Goal: Task Accomplishment & Management: Manage account settings

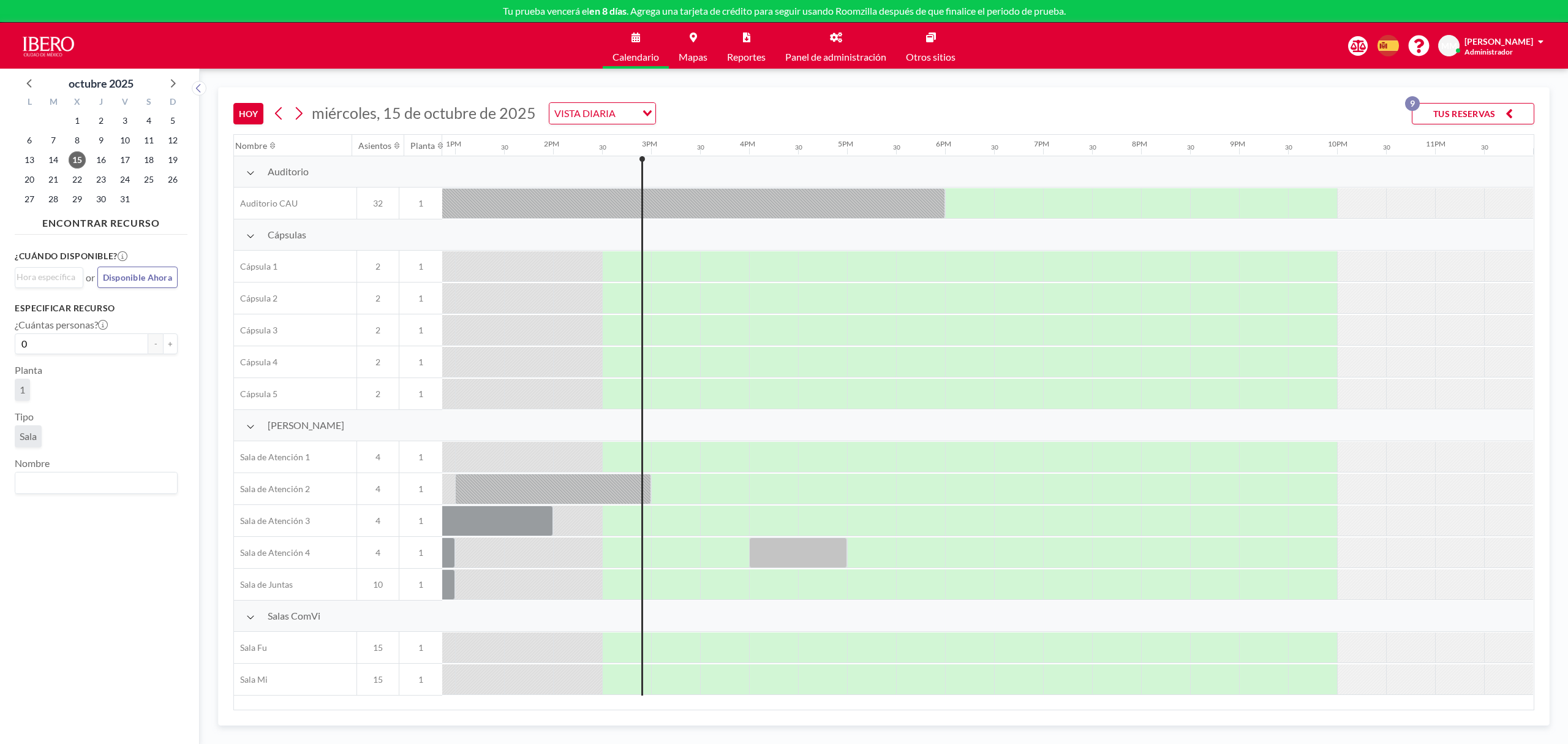
scroll to position [0, 1272]
click at [567, 108] on div "VISTA DIARIA" at bounding box center [592, 112] width 87 height 18
click at [609, 148] on li "VISTA SEMANAL" at bounding box center [601, 153] width 104 height 17
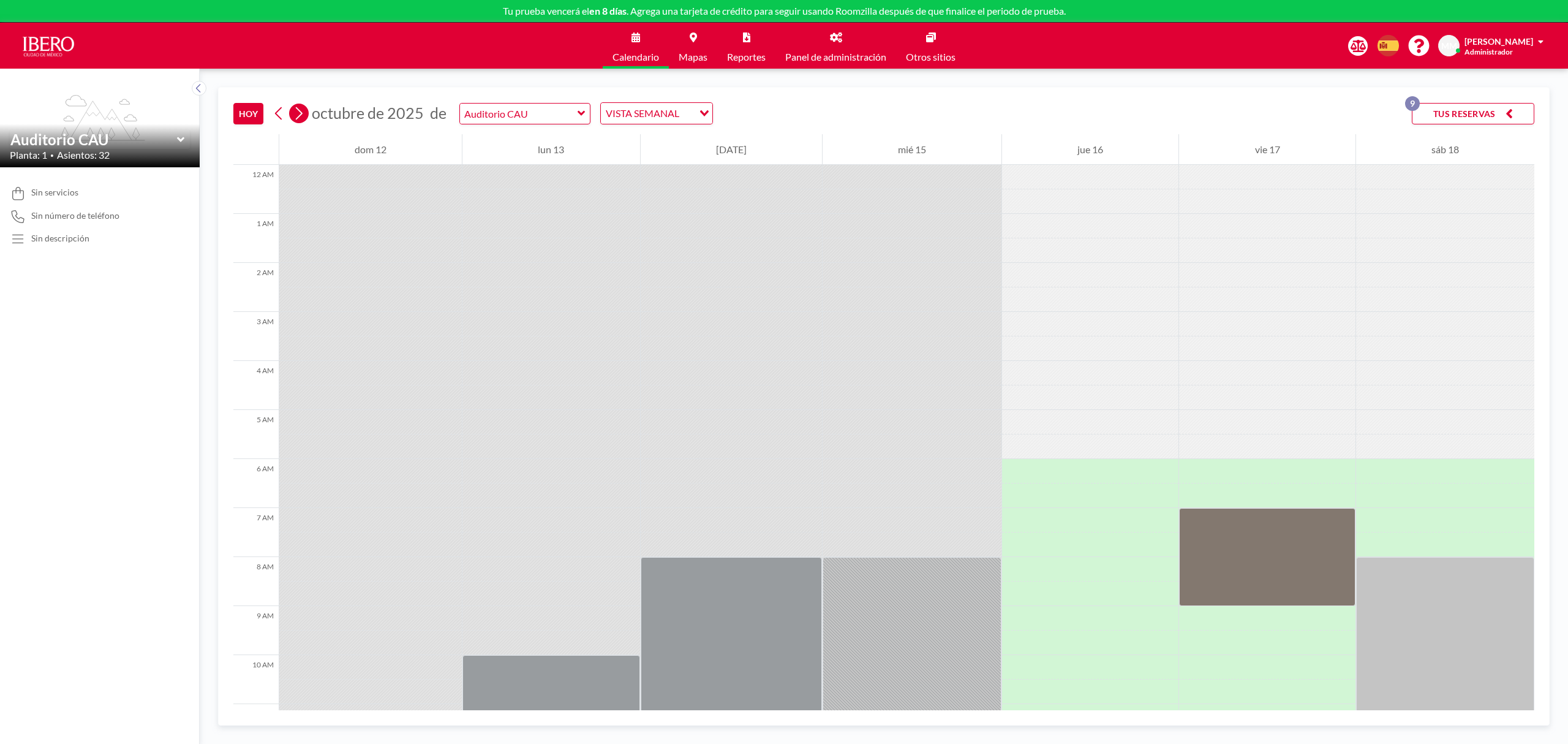
click at [305, 114] on icon at bounding box center [298, 113] width 12 height 18
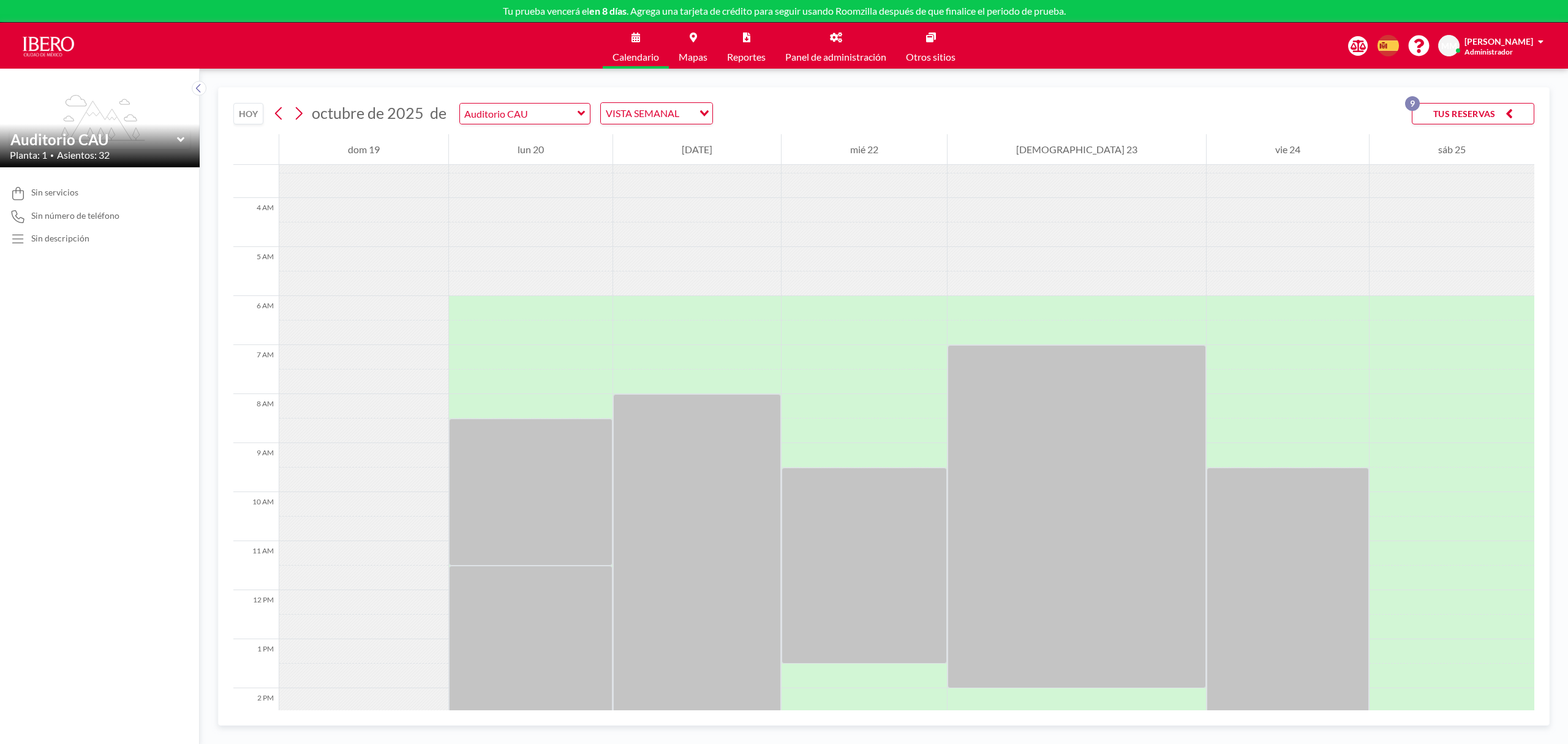
scroll to position [245, 0]
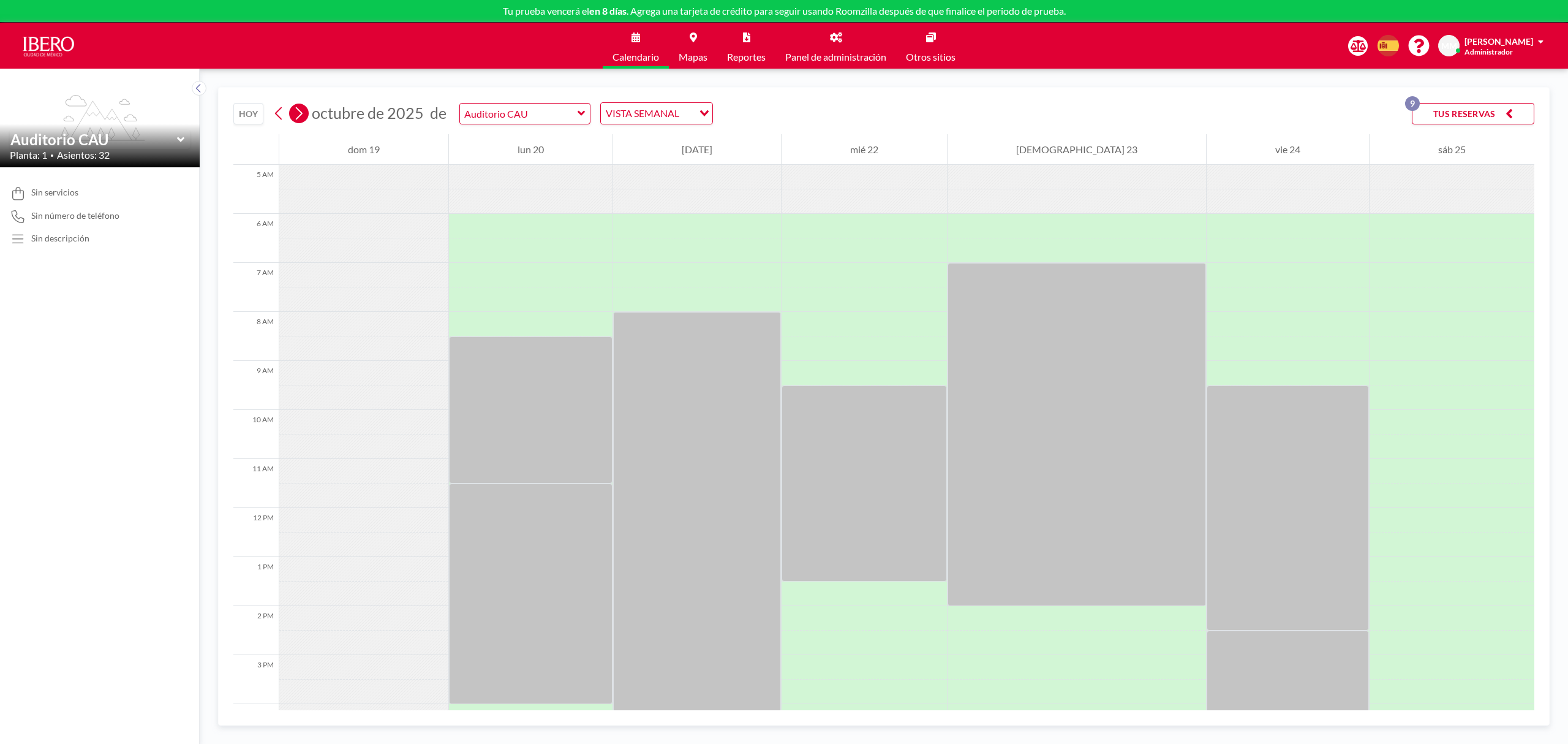
click at [297, 110] on icon at bounding box center [298, 113] width 12 height 18
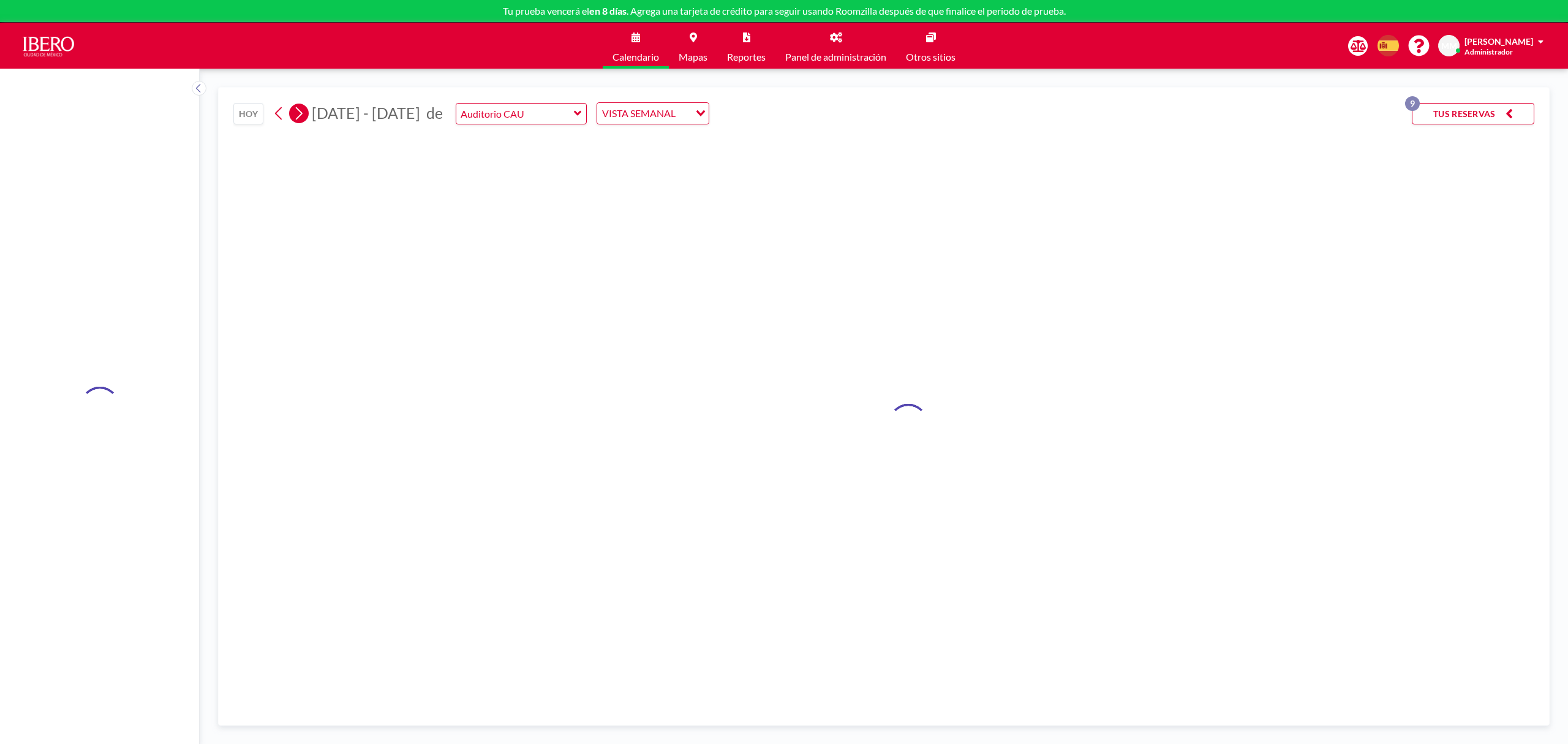
click at [297, 110] on icon at bounding box center [298, 113] width 12 height 18
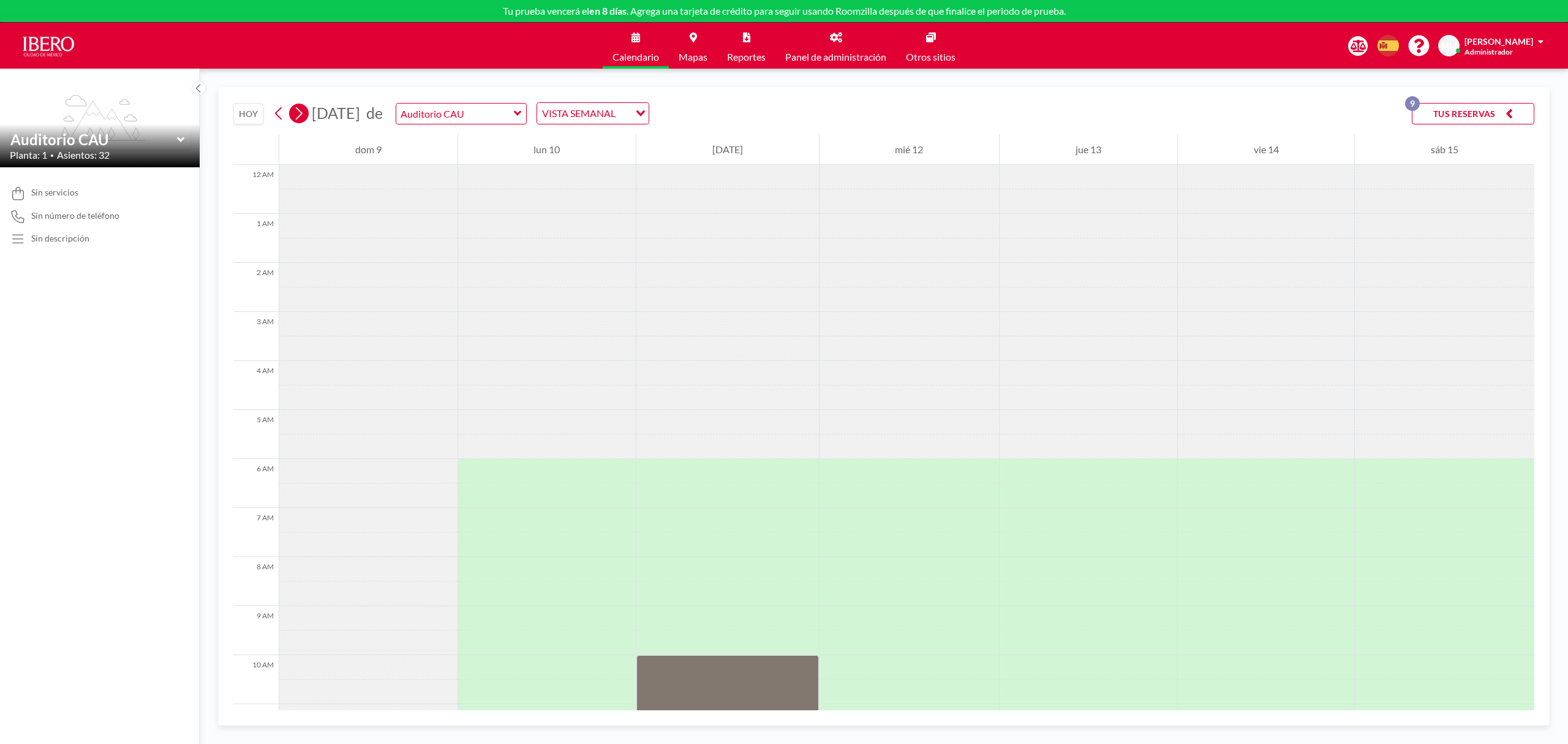
click at [297, 110] on icon at bounding box center [298, 113] width 12 height 18
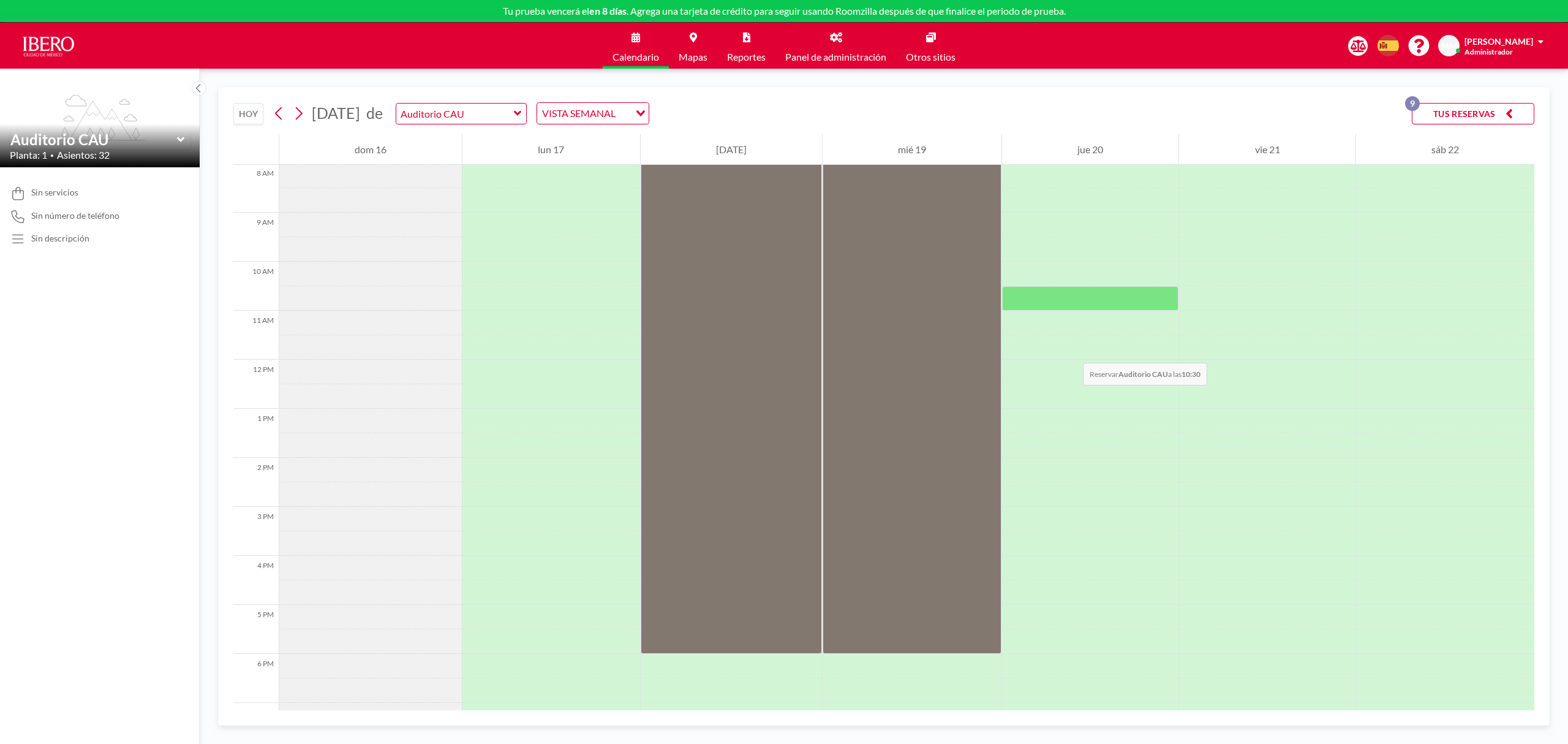
scroll to position [394, 0]
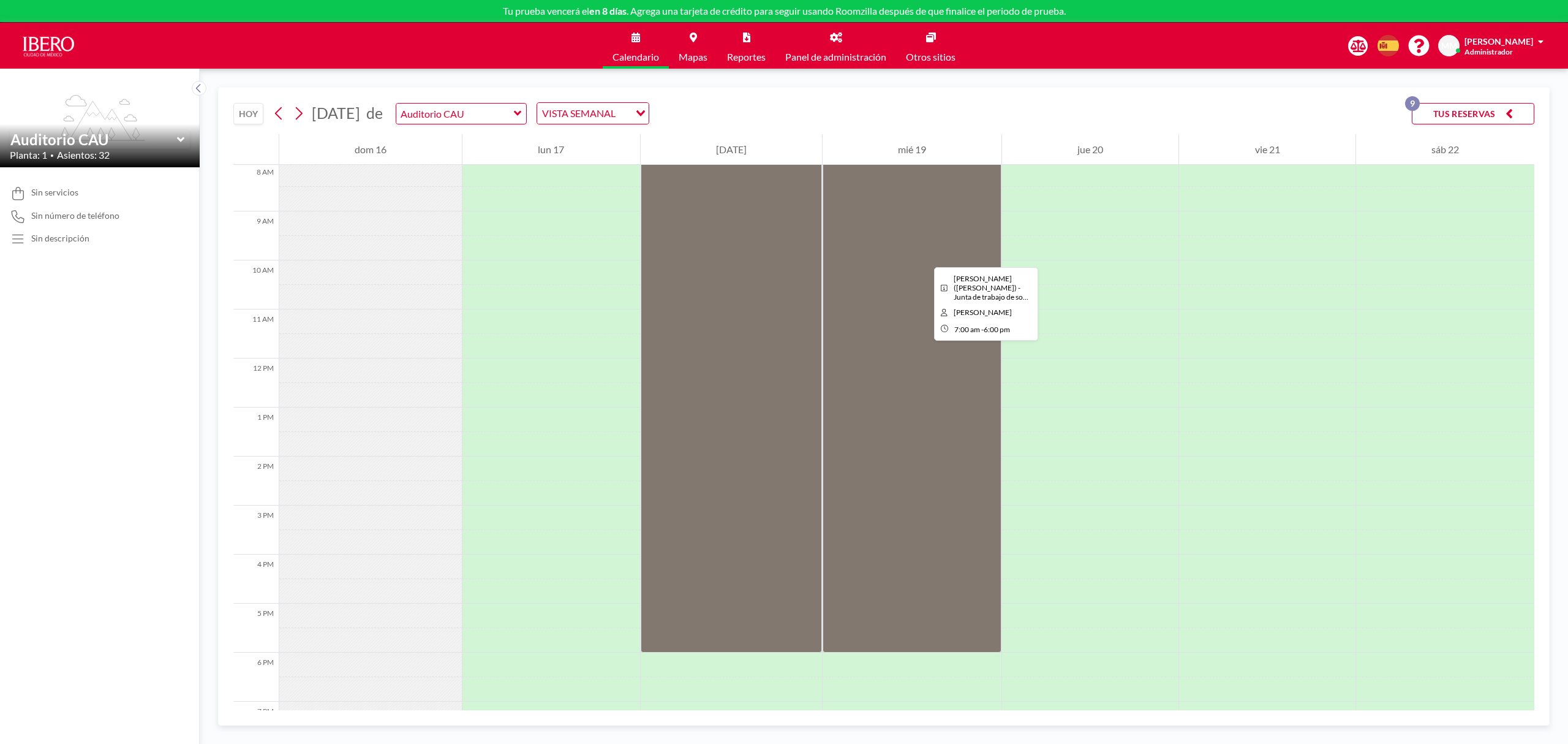
click at [925, 257] on div at bounding box center [912, 382] width 179 height 540
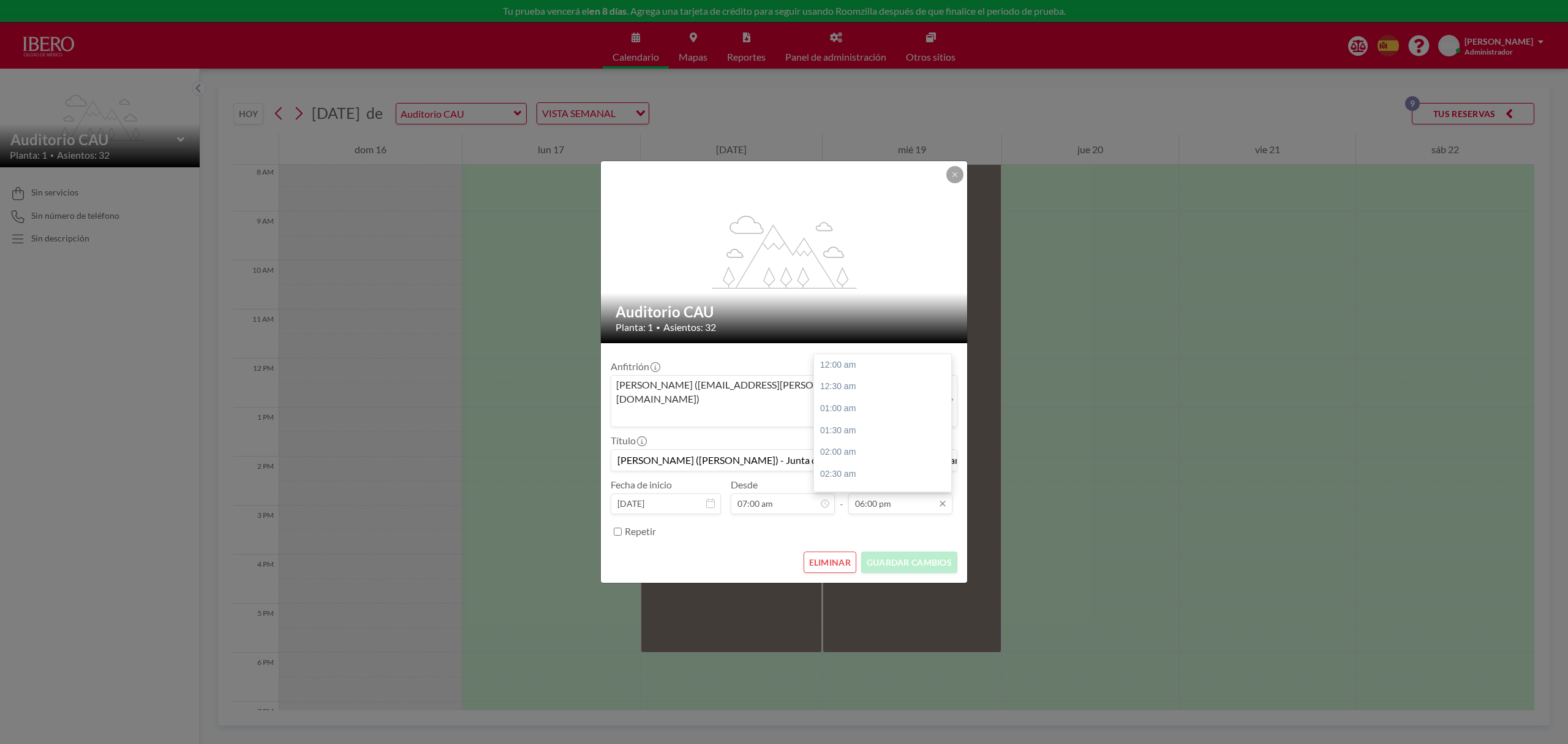
scroll to position [785, 0]
click at [888, 495] on input "06:00 pm" at bounding box center [900, 503] width 104 height 21
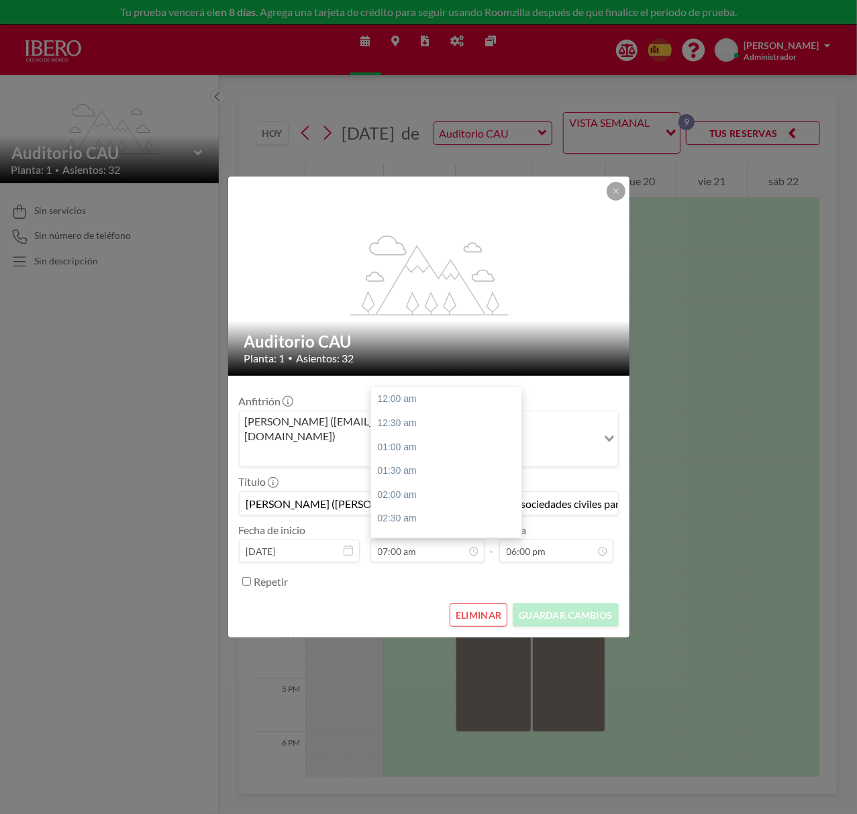
scroll to position [334, 0]
click at [479, 603] on button "ELIMINAR" at bounding box center [479, 614] width 58 height 23
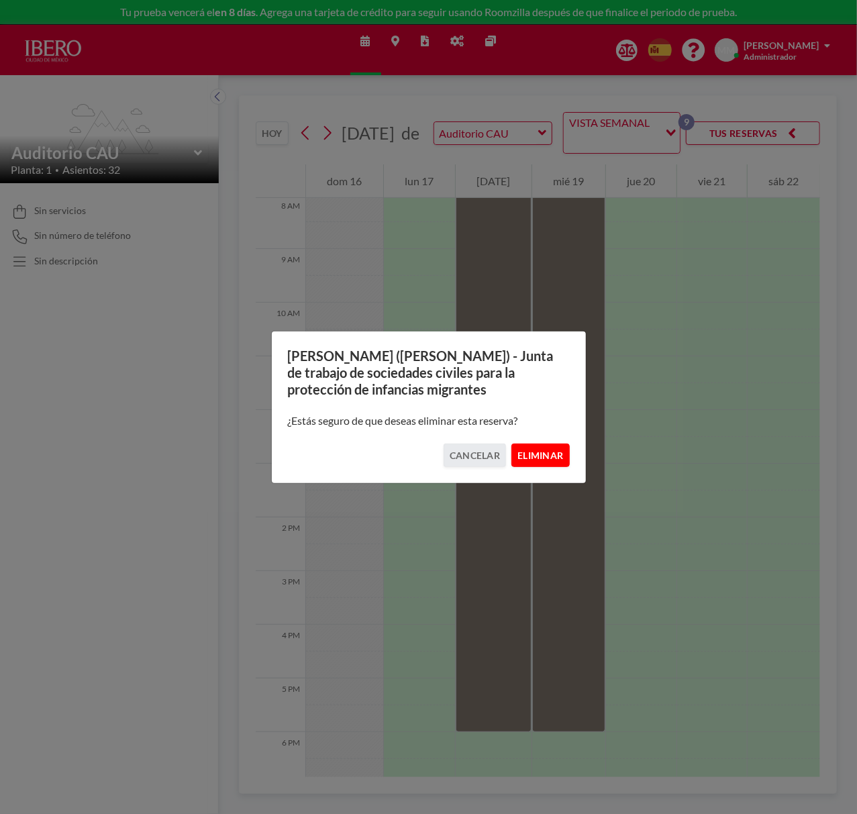
click at [564, 454] on button "ELIMINAR" at bounding box center [540, 455] width 58 height 23
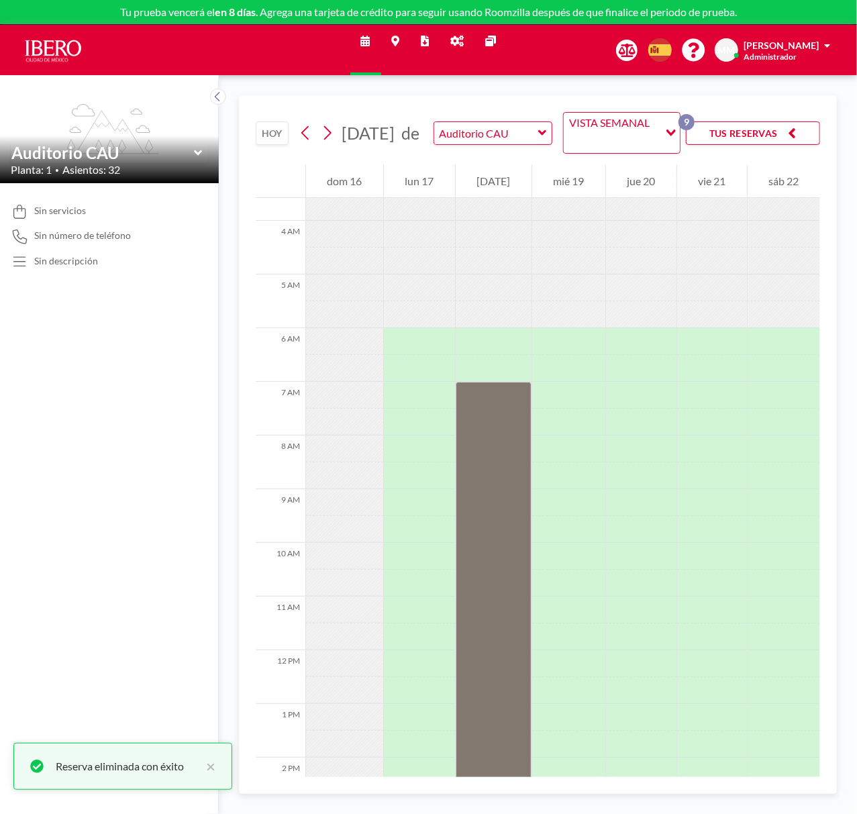
scroll to position [358, 0]
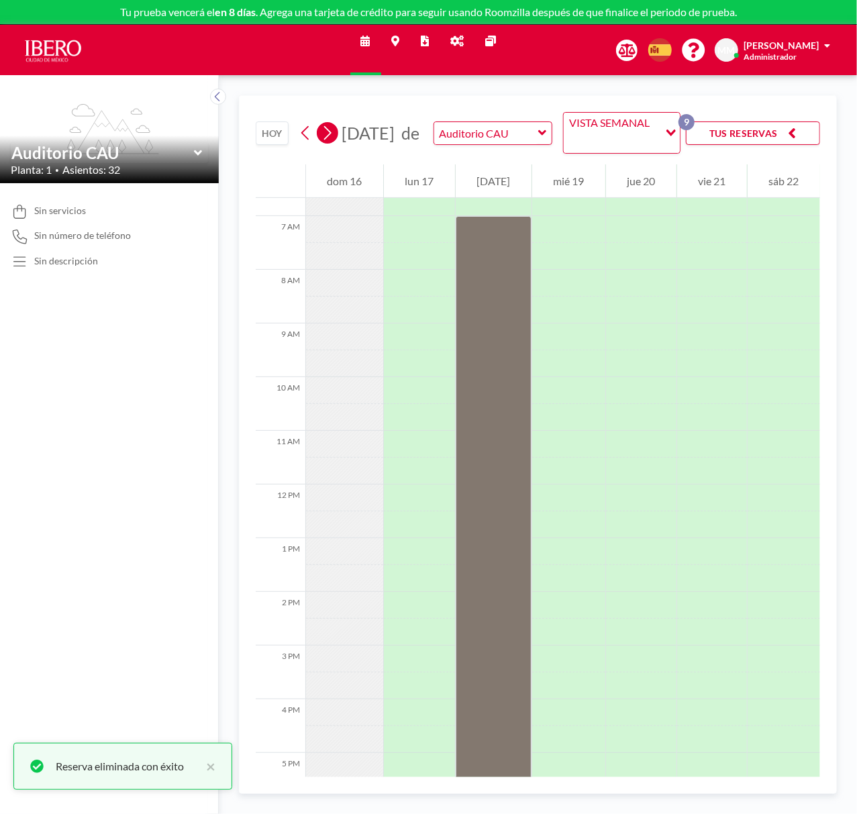
click at [329, 130] on icon at bounding box center [327, 133] width 13 height 20
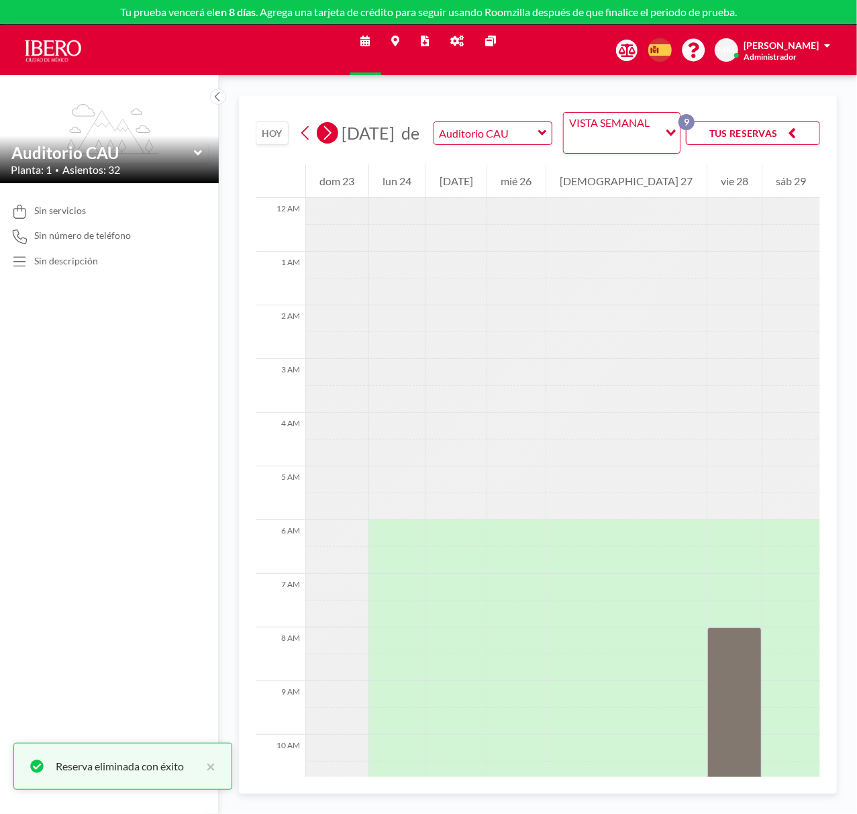
click at [329, 130] on icon at bounding box center [327, 133] width 13 height 20
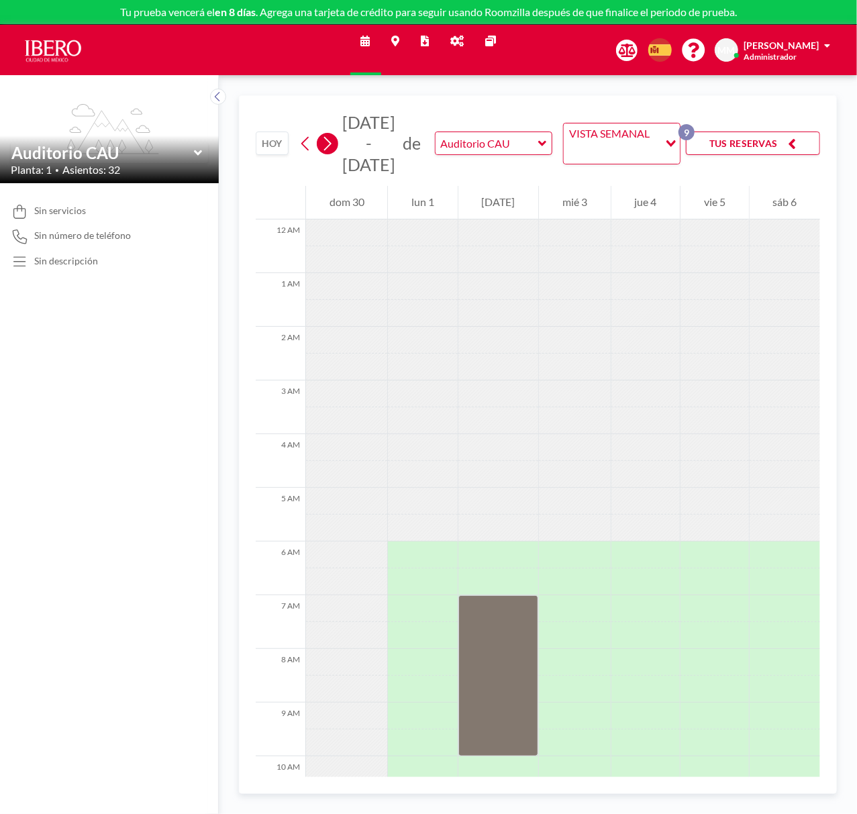
click at [326, 142] on icon at bounding box center [327, 144] width 13 height 20
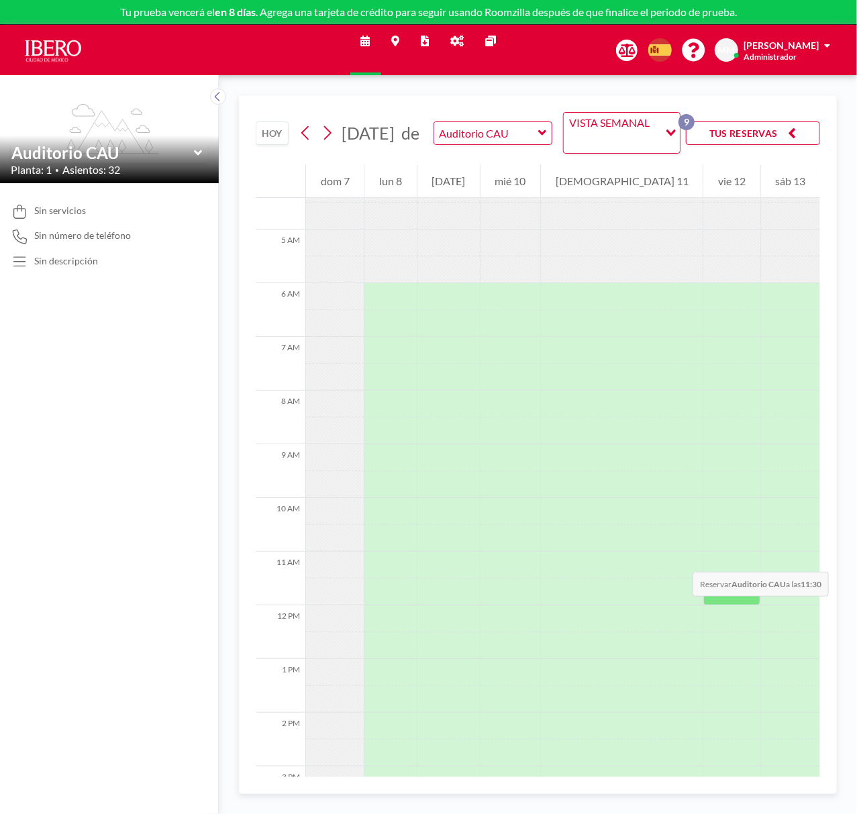
scroll to position [268, 0]
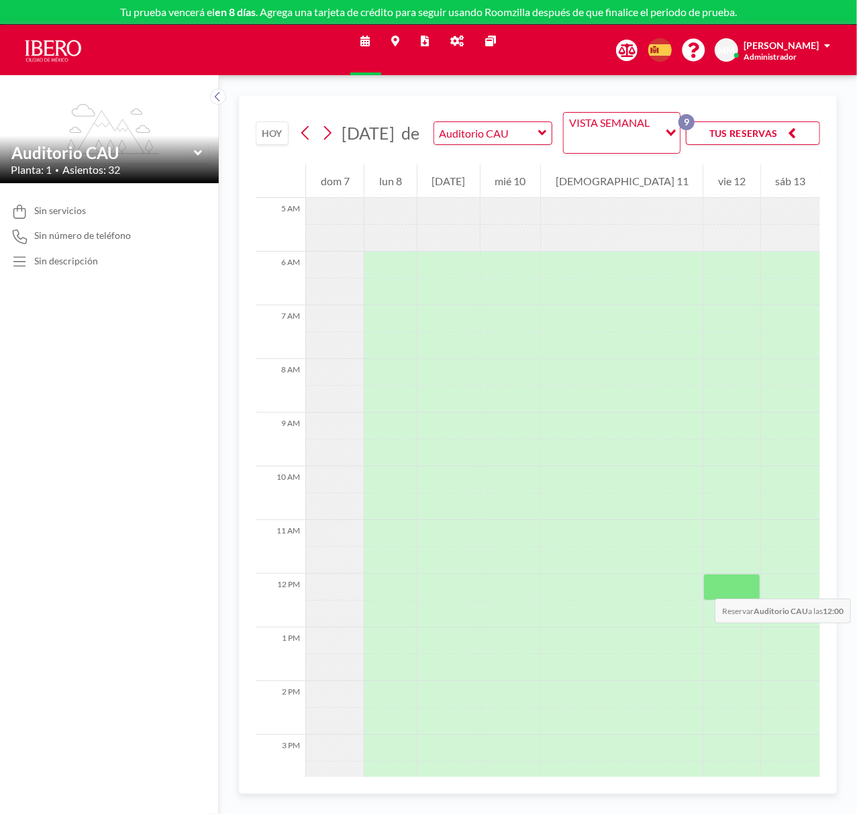
click at [703, 585] on div at bounding box center [731, 587] width 56 height 27
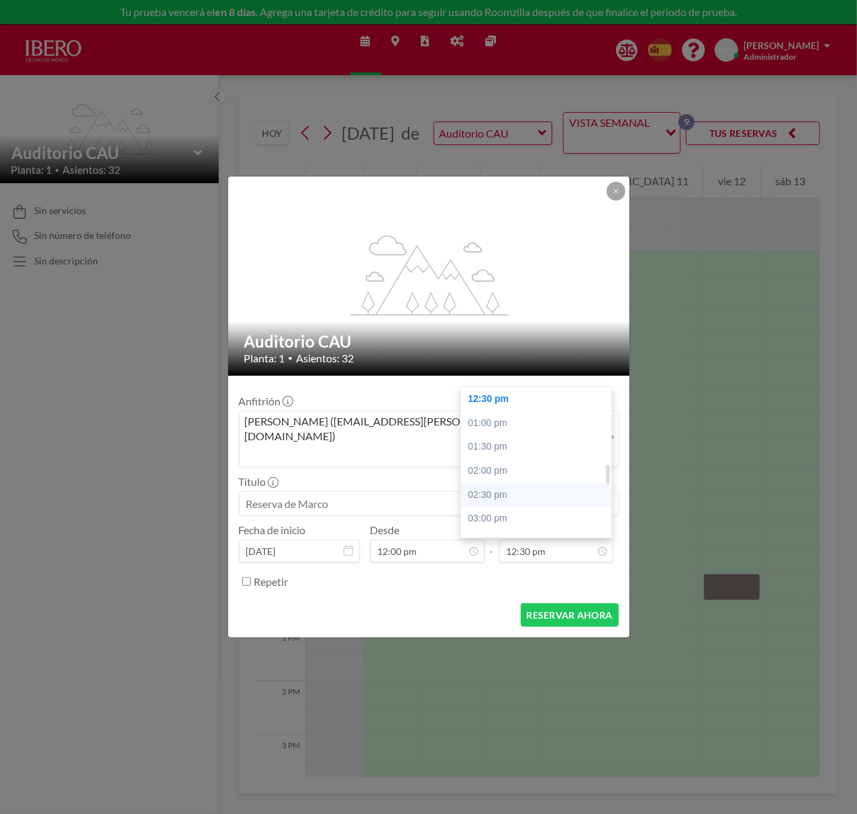
scroll to position [687, 0]
click at [519, 441] on div "03:30 pm" at bounding box center [540, 453] width 159 height 24
type input "03:30 pm"
click at [376, 492] on input at bounding box center [429, 503] width 378 height 23
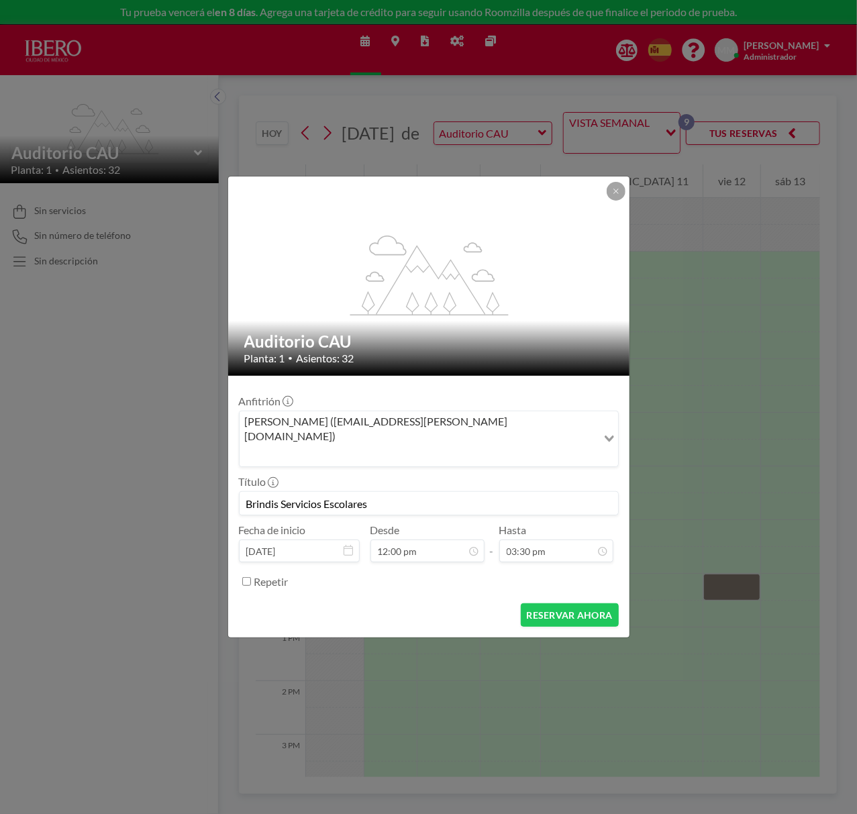
scroll to position [573, 0]
type input "Brindis Servicios Escolares"
click at [560, 586] on form "Anfitrión [PERSON_NAME] ([EMAIL_ADDRESS][PERSON_NAME][DOMAIN_NAME]) Loading... …" at bounding box center [428, 507] width 401 height 262
click at [568, 603] on button "RESERVAR AHORA" at bounding box center [570, 614] width 98 height 23
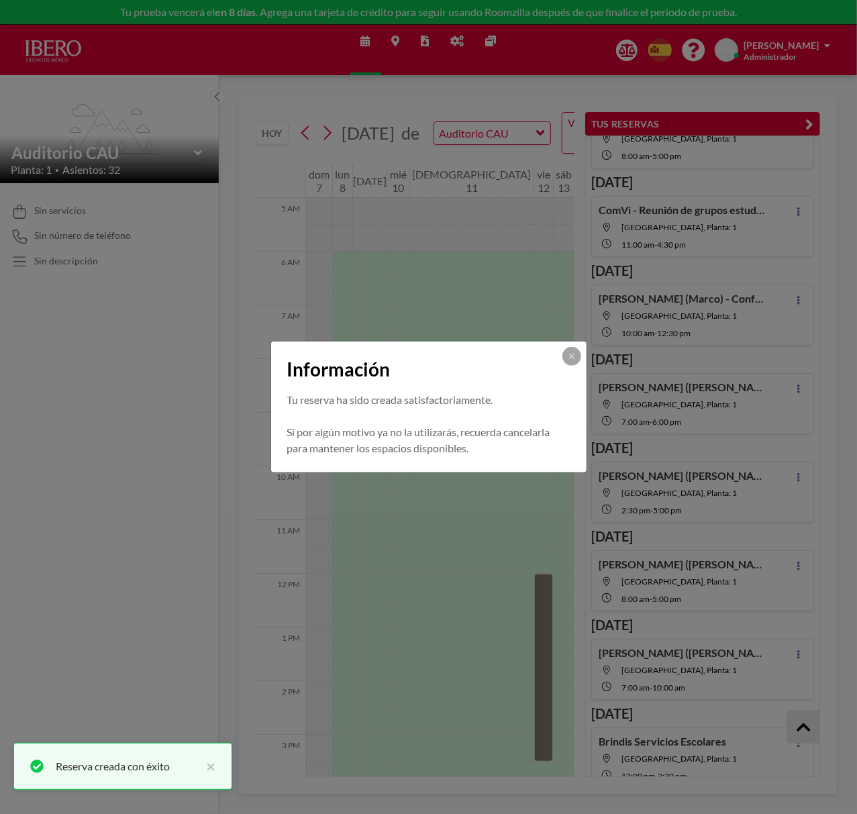
scroll to position [159, 0]
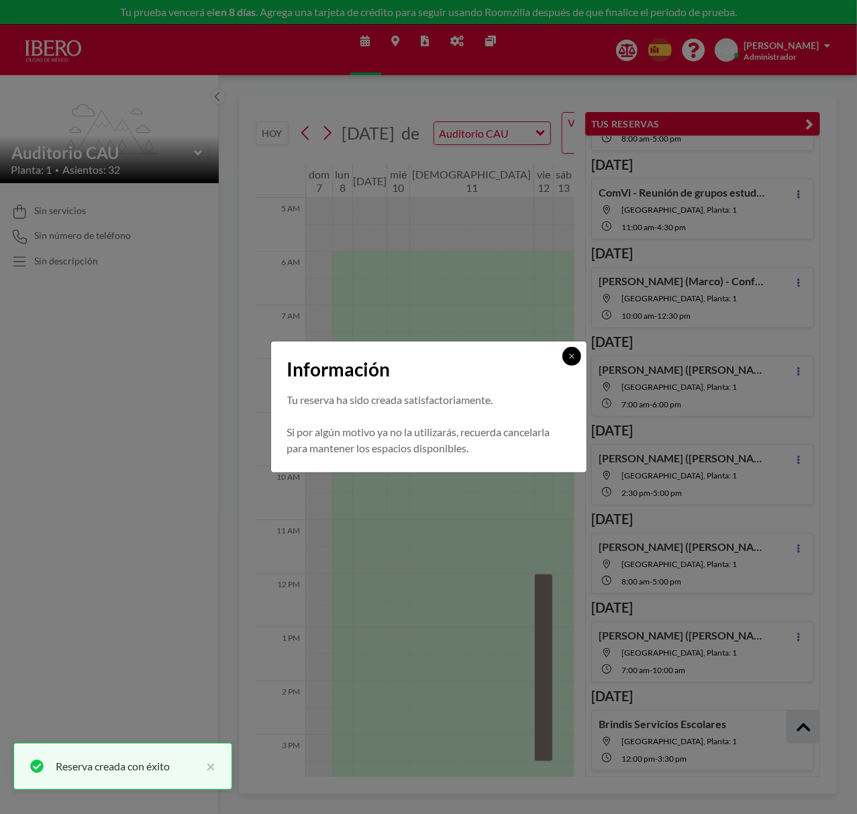
click at [572, 358] on icon at bounding box center [572, 356] width 8 height 8
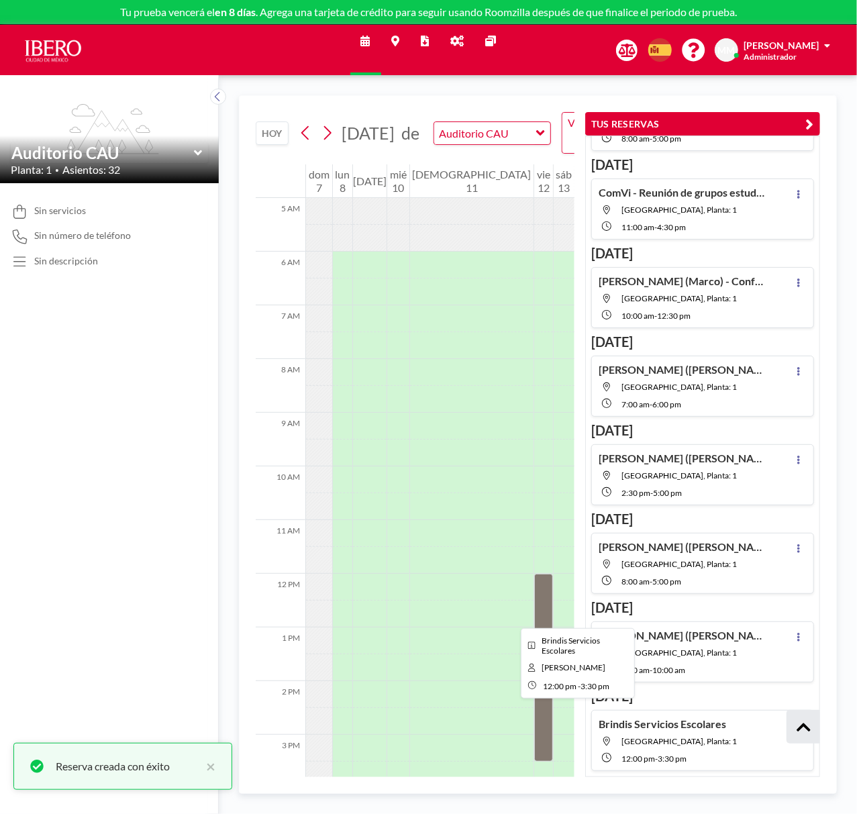
click at [534, 616] on div at bounding box center [543, 668] width 19 height 188
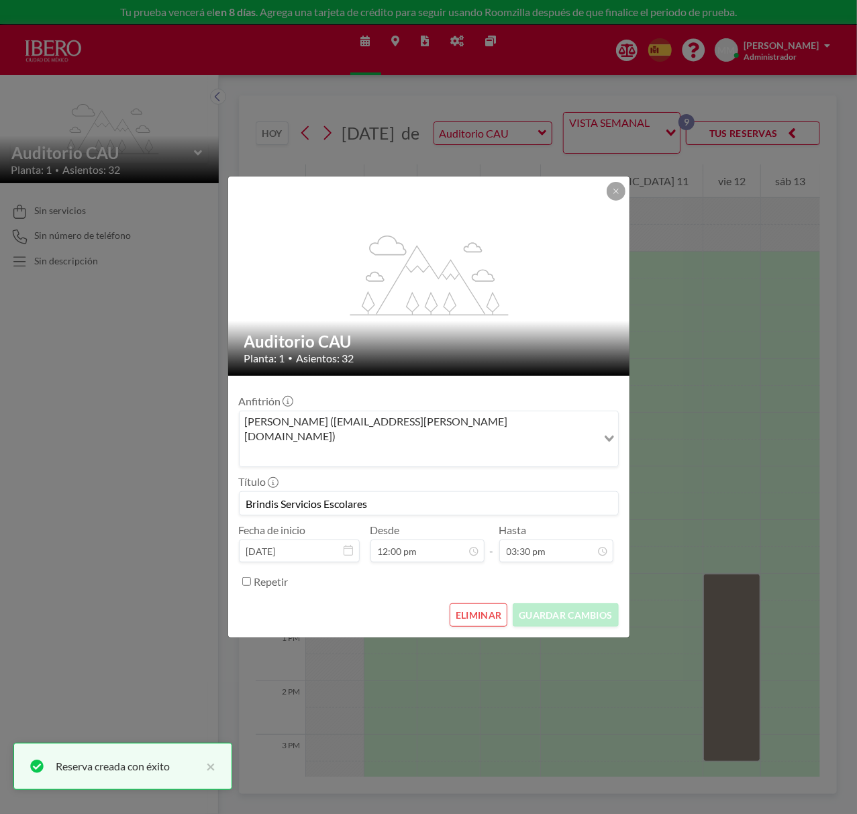
scroll to position [573, 0]
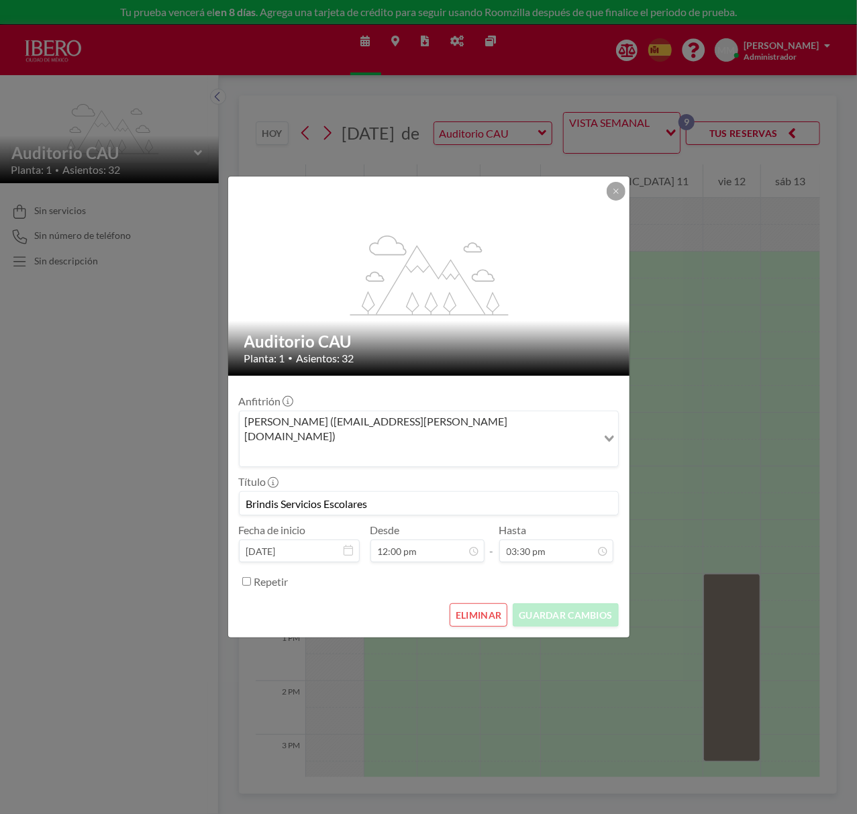
click at [246, 492] on input "Brindis Servicios Escolares" at bounding box center [429, 503] width 378 height 23
type input "[PERSON_NAME] (Marco) Brindis Servicios Escolares"
click at [581, 603] on button "GUARDAR CAMBIOS" at bounding box center [565, 614] width 105 height 23
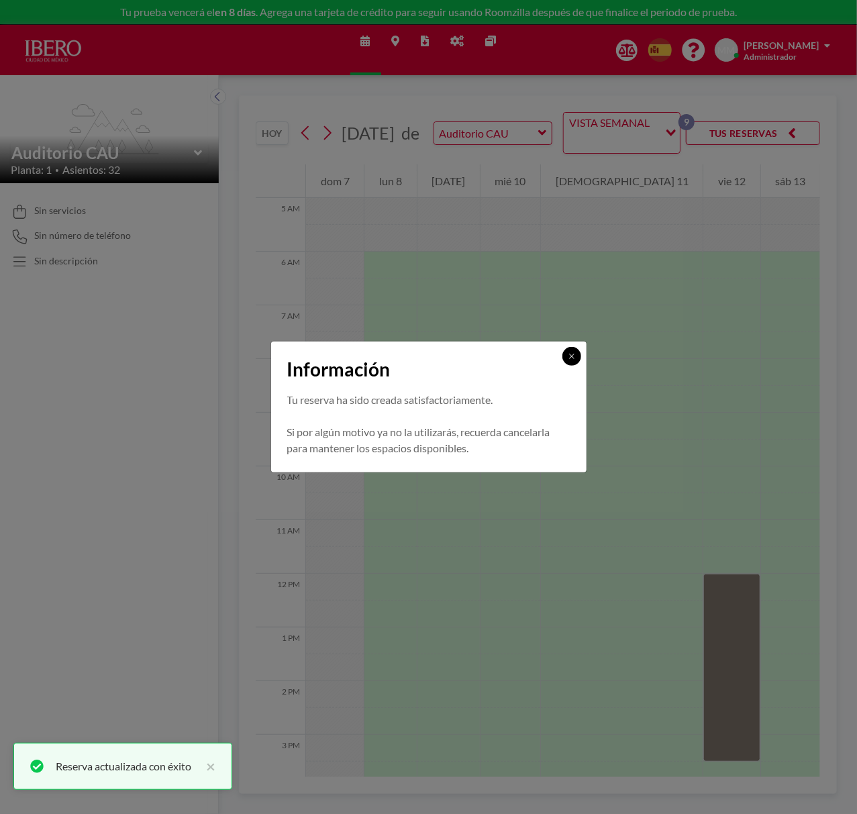
click at [567, 363] on button at bounding box center [571, 356] width 19 height 19
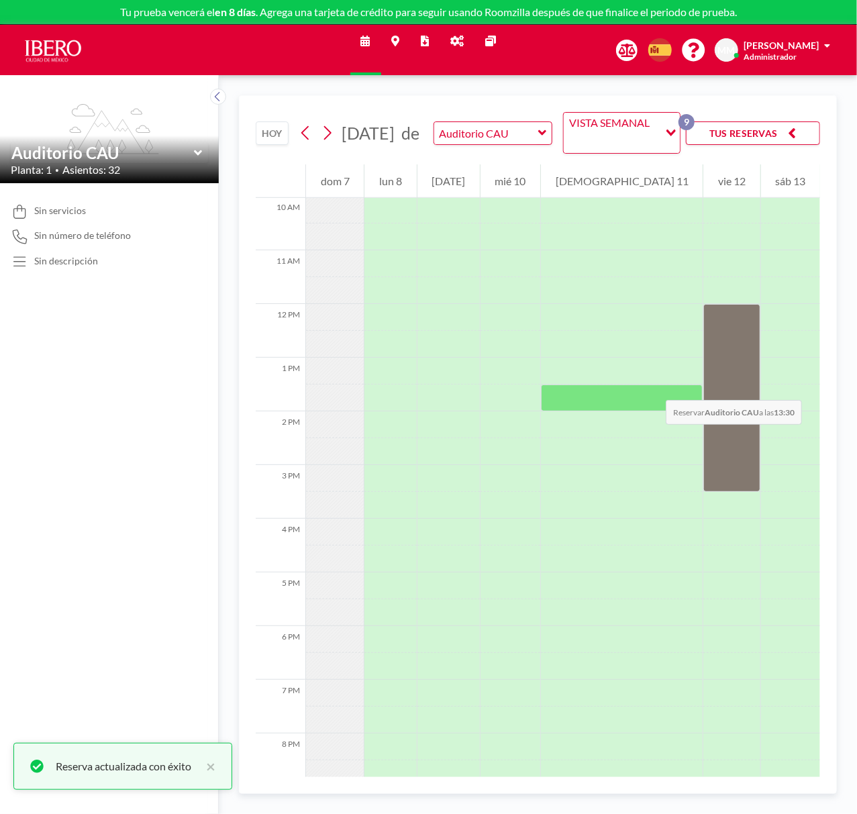
scroll to position [549, 0]
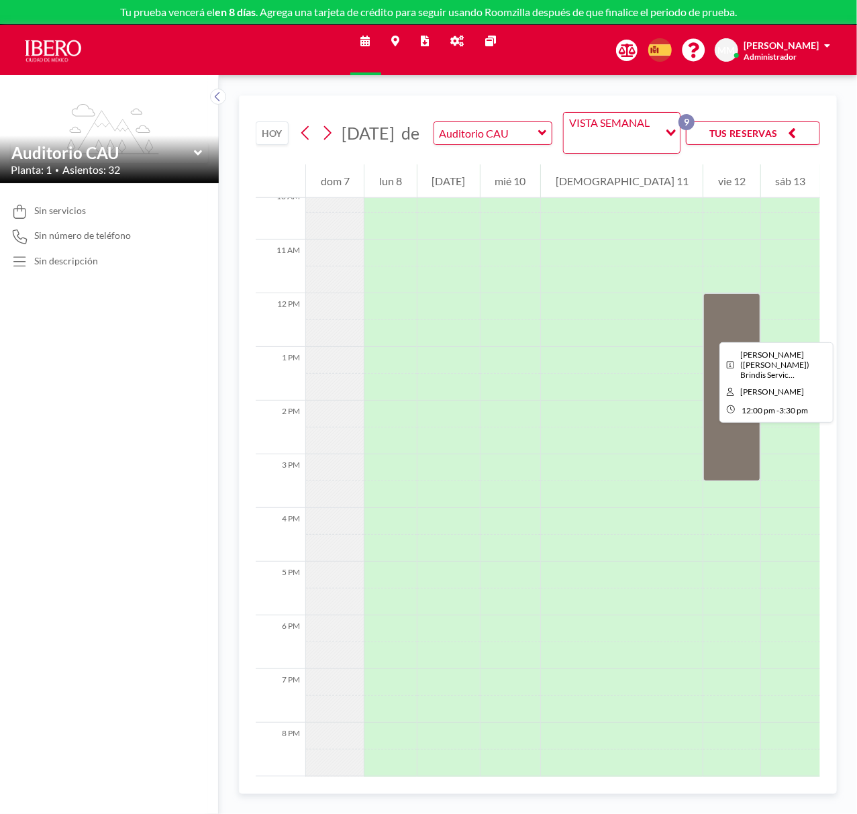
click at [709, 330] on div at bounding box center [731, 387] width 56 height 188
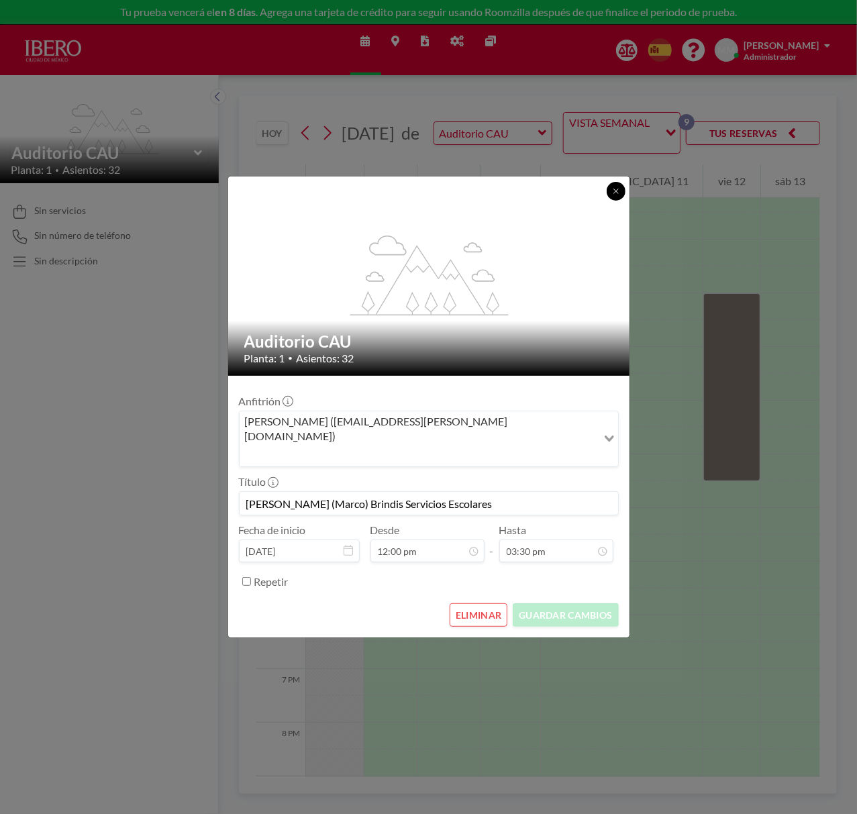
click at [613, 195] on icon at bounding box center [616, 191] width 8 height 8
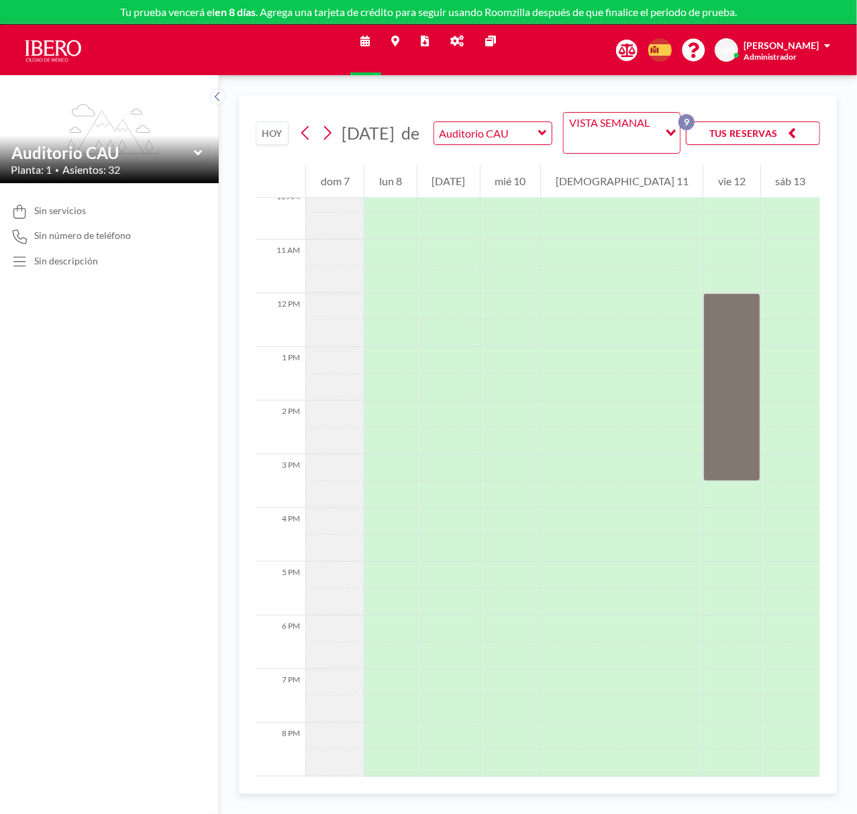
click at [277, 133] on button "HOY" at bounding box center [272, 132] width 33 height 23
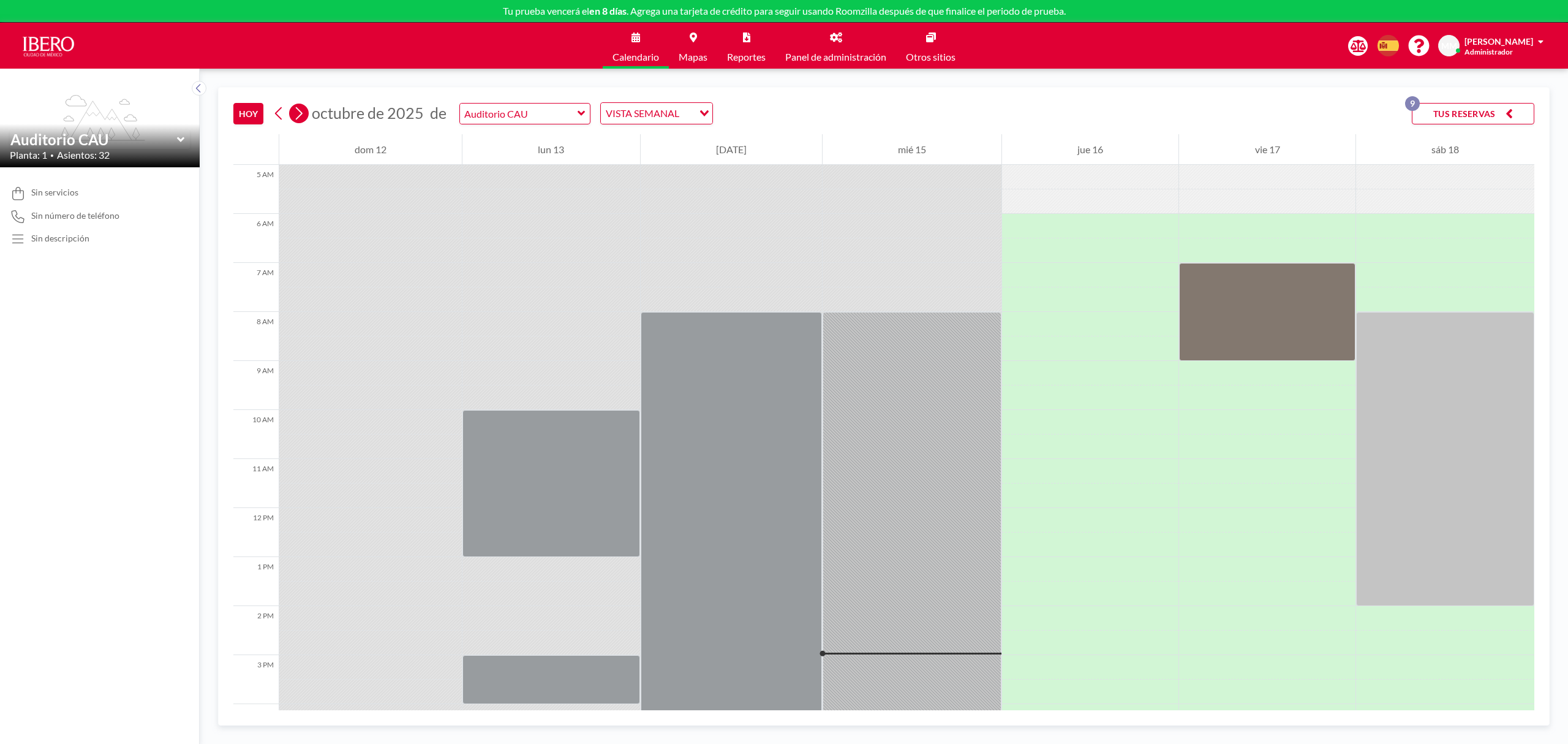
click at [295, 119] on icon at bounding box center [298, 113] width 12 height 18
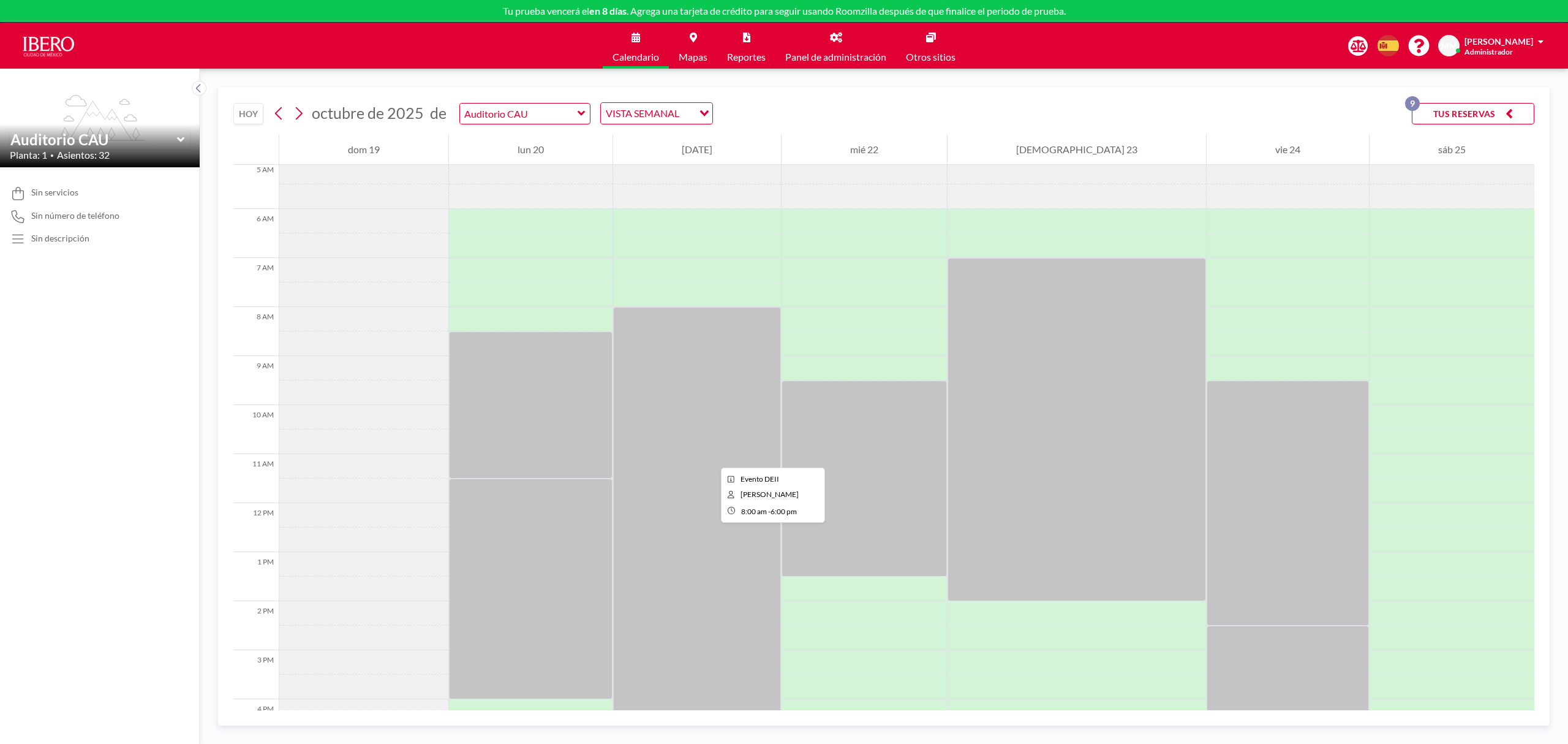
scroll to position [245, 0]
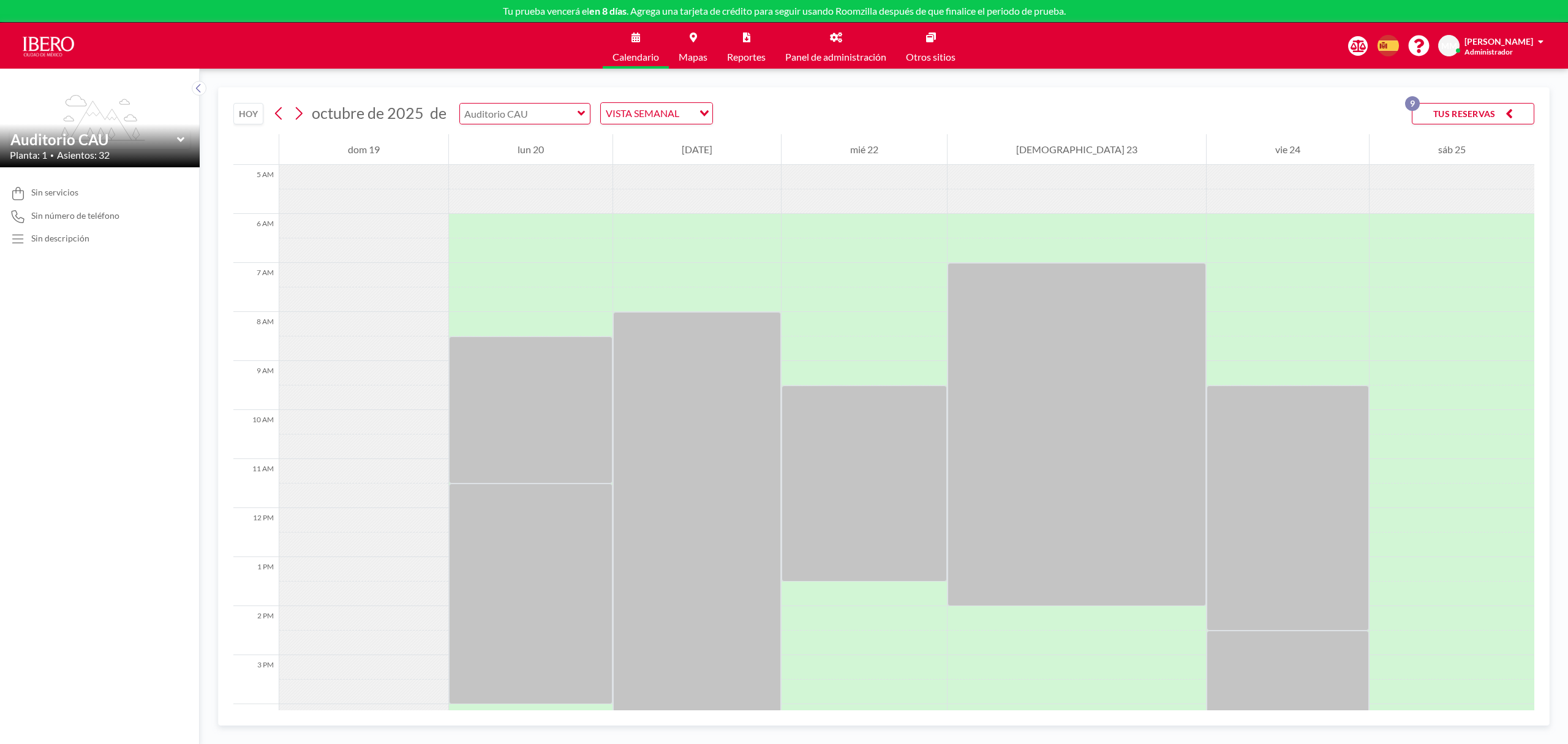
click at [551, 121] on input "text" at bounding box center [518, 113] width 118 height 20
type input "Auditorio CAU"
click at [672, 100] on div "[DATE] [DATE] de [GEOGRAPHIC_DATA] VISTA SEMANAL Loading... TUS RESERVAS 9" at bounding box center [883, 110] width 1301 height 47
click at [677, 109] on div "VISTA SEMANAL" at bounding box center [646, 112] width 92 height 18
click at [666, 133] on li "VISTA DIARIA" at bounding box center [651, 136] width 104 height 17
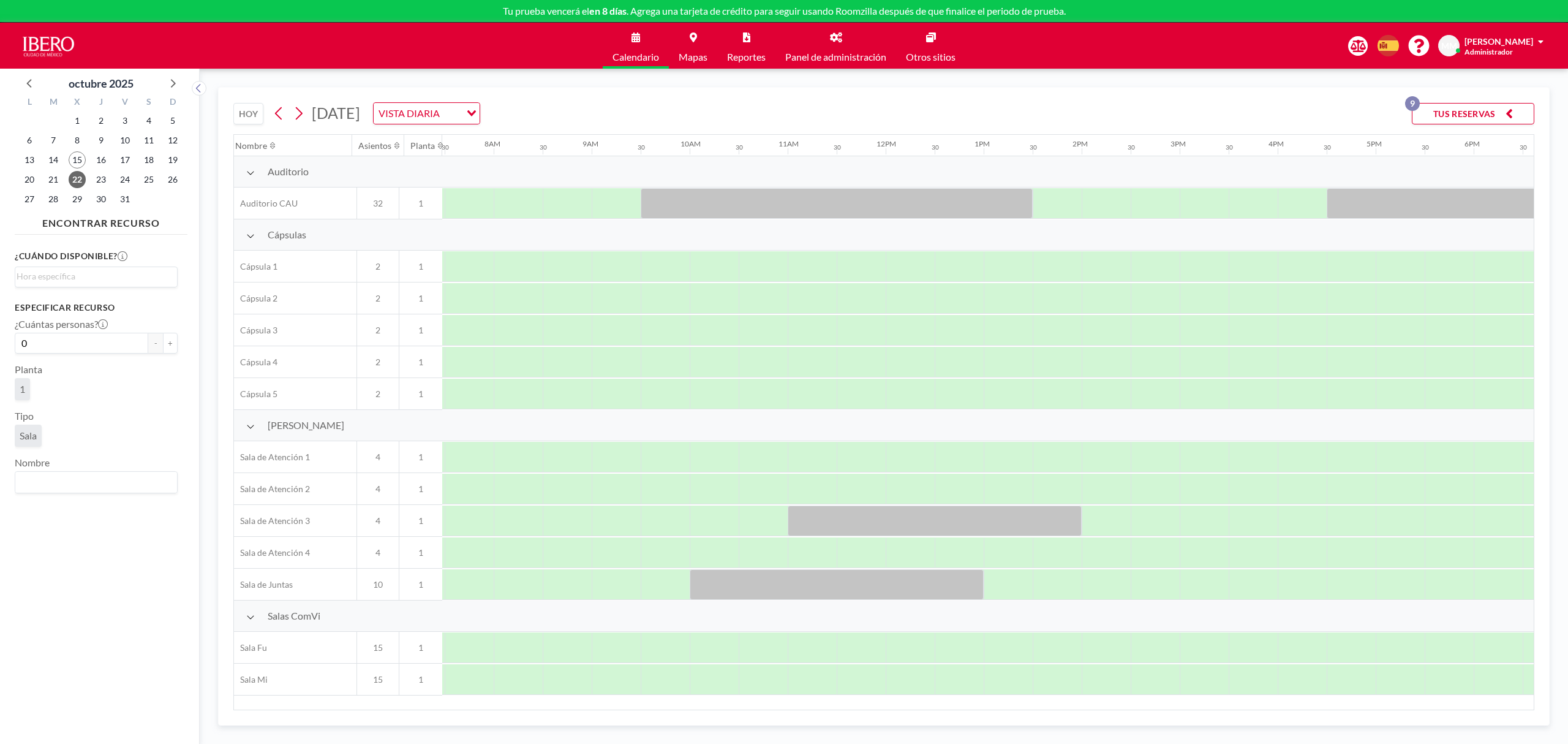
scroll to position [0, 735]
click at [248, 119] on button "HOY" at bounding box center [248, 113] width 30 height 21
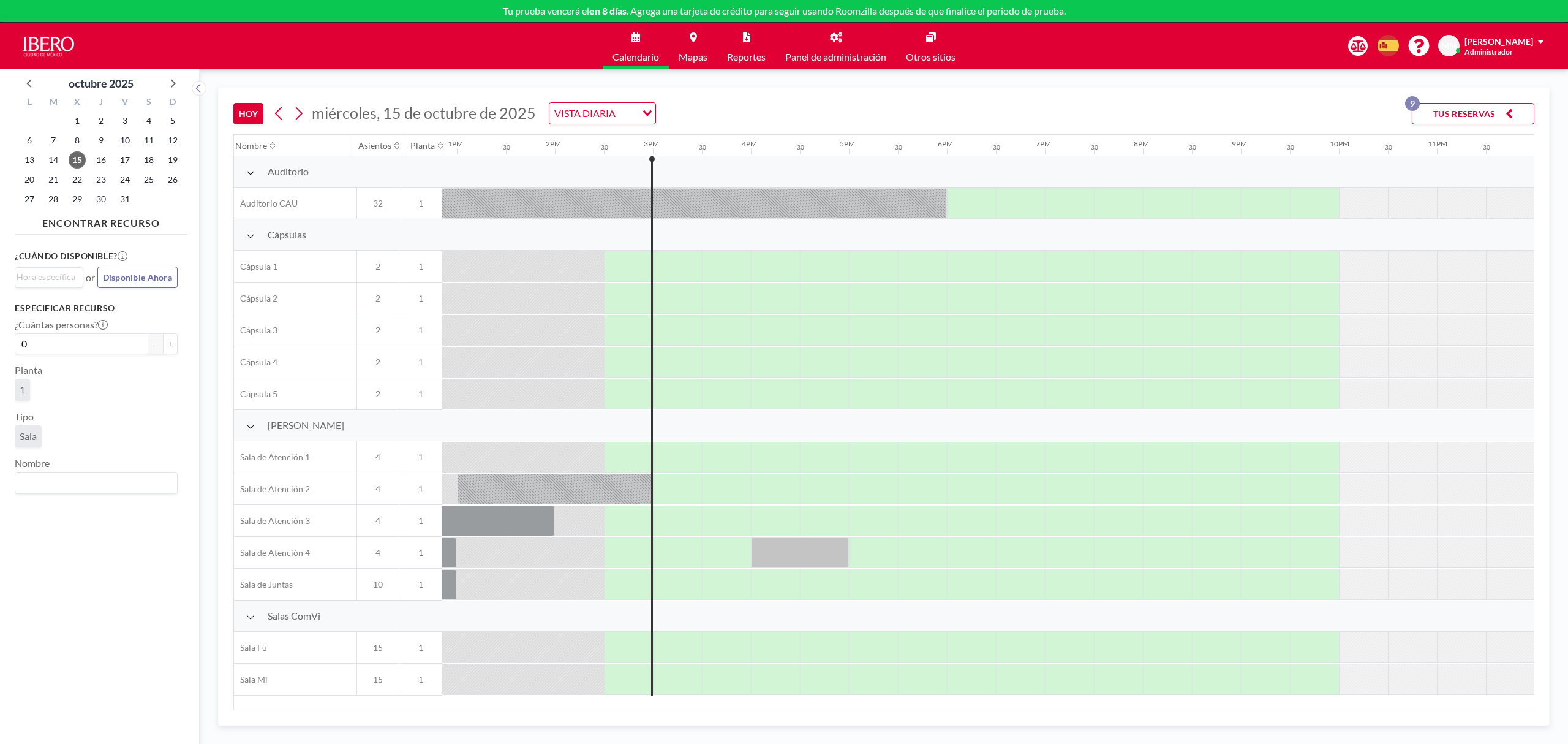
scroll to position [0, 1272]
click at [307, 114] on button at bounding box center [298, 112] width 19 height 19
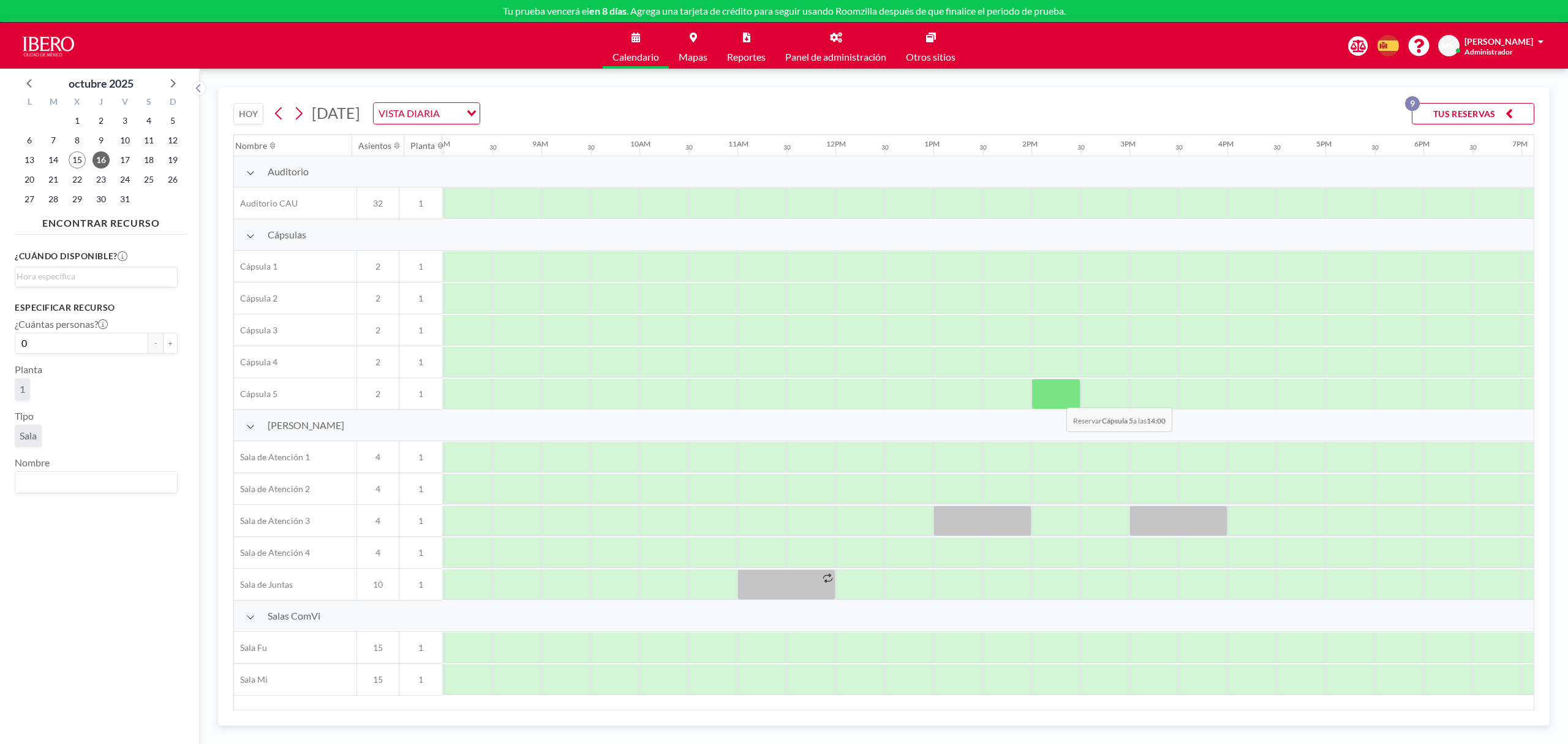
scroll to position [0, 784]
click at [304, 114] on icon at bounding box center [298, 113] width 12 height 18
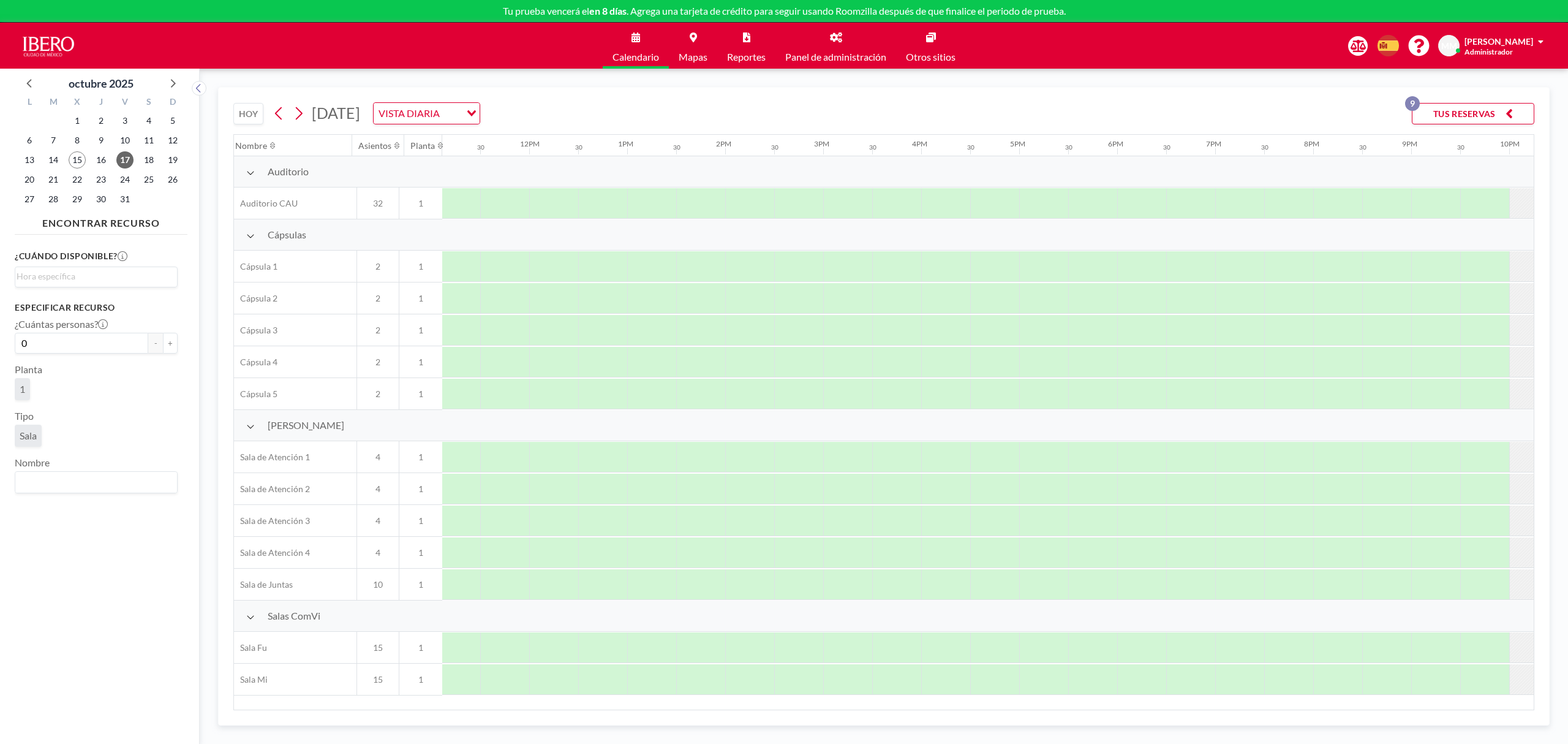
scroll to position [0, 1113]
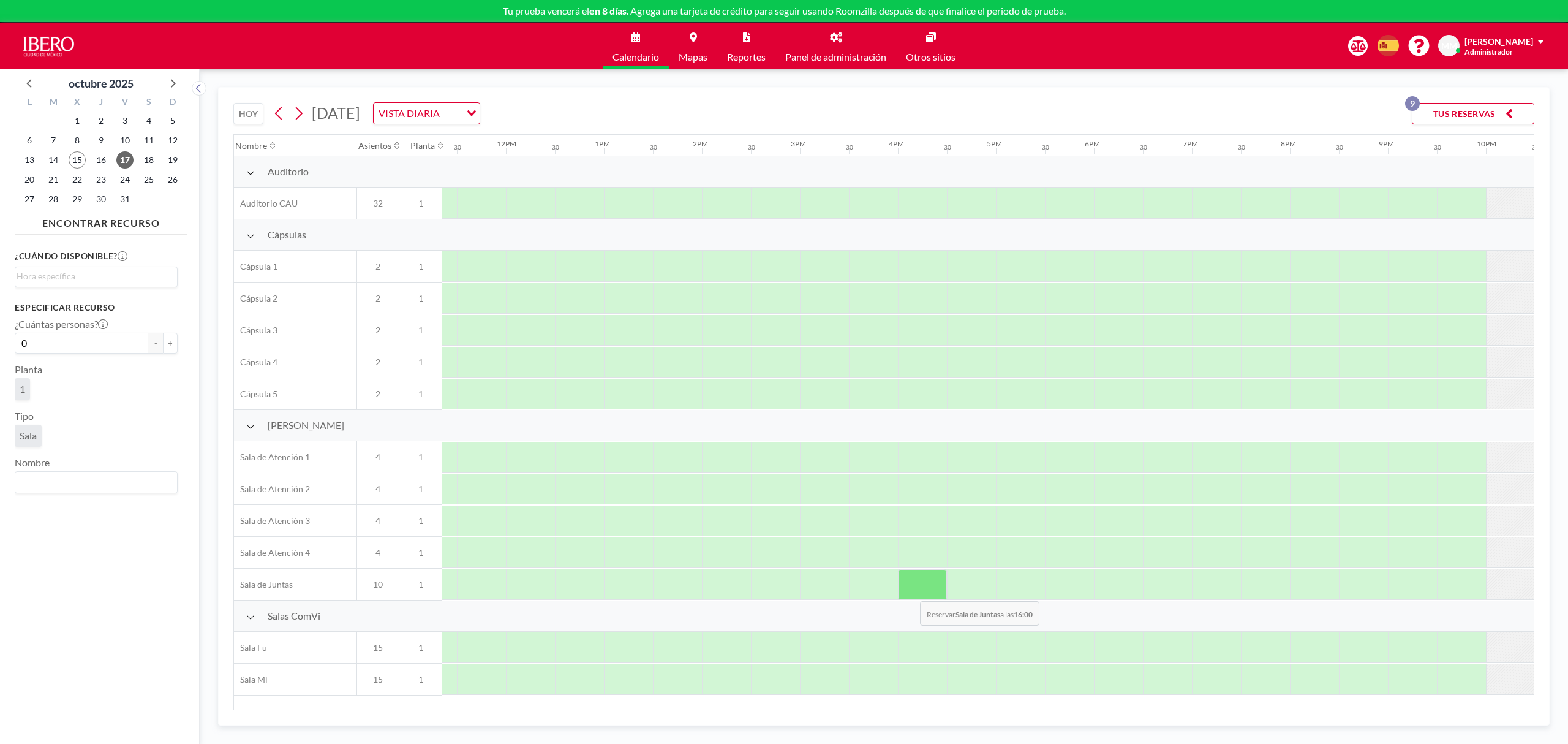
click at [910, 593] on div at bounding box center [923, 584] width 49 height 31
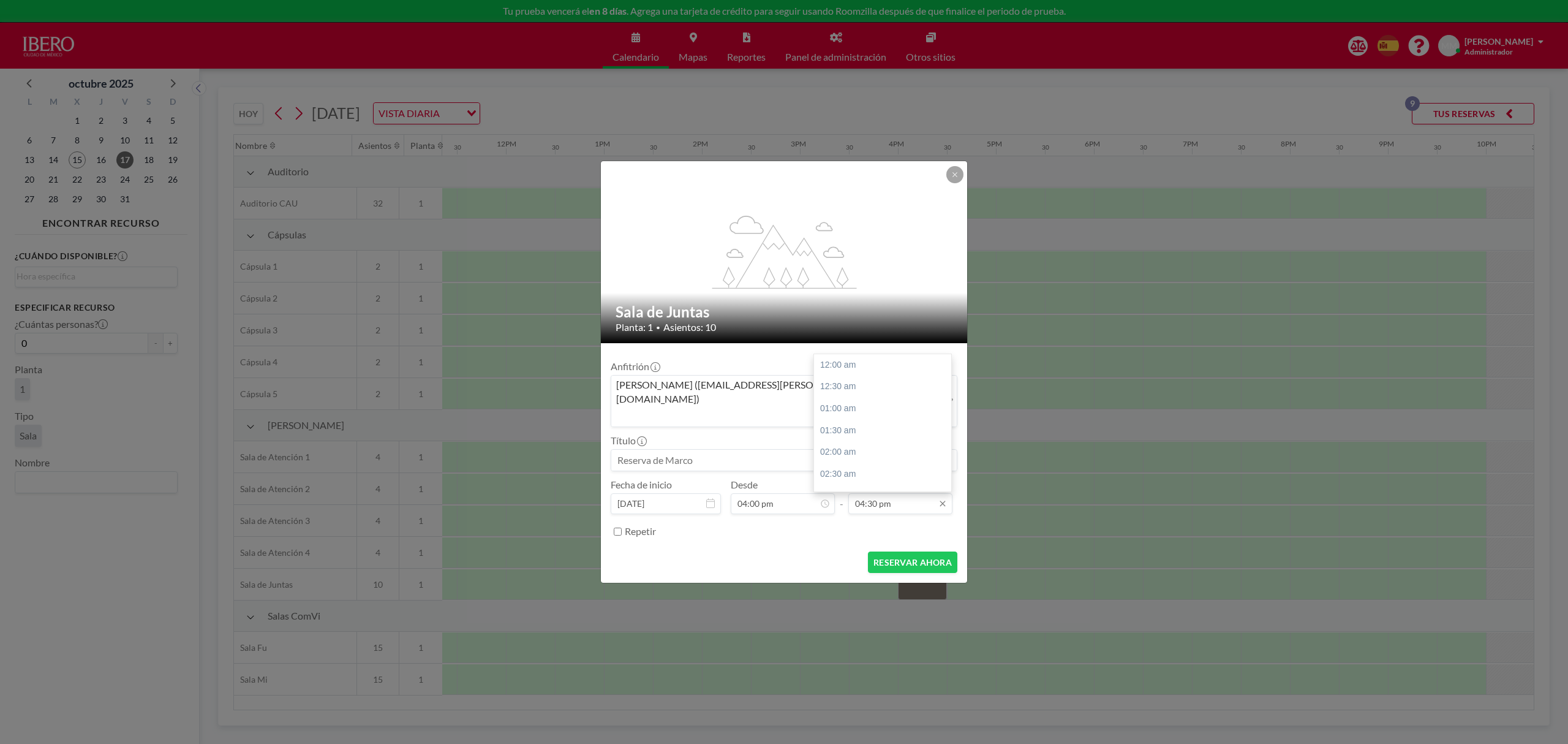
click at [915, 498] on input "04:30 pm" at bounding box center [900, 503] width 104 height 21
click at [860, 376] on div "05:00 pm" at bounding box center [886, 387] width 145 height 22
type input "05:00 pm"
click at [726, 450] on input at bounding box center [784, 460] width 345 height 21
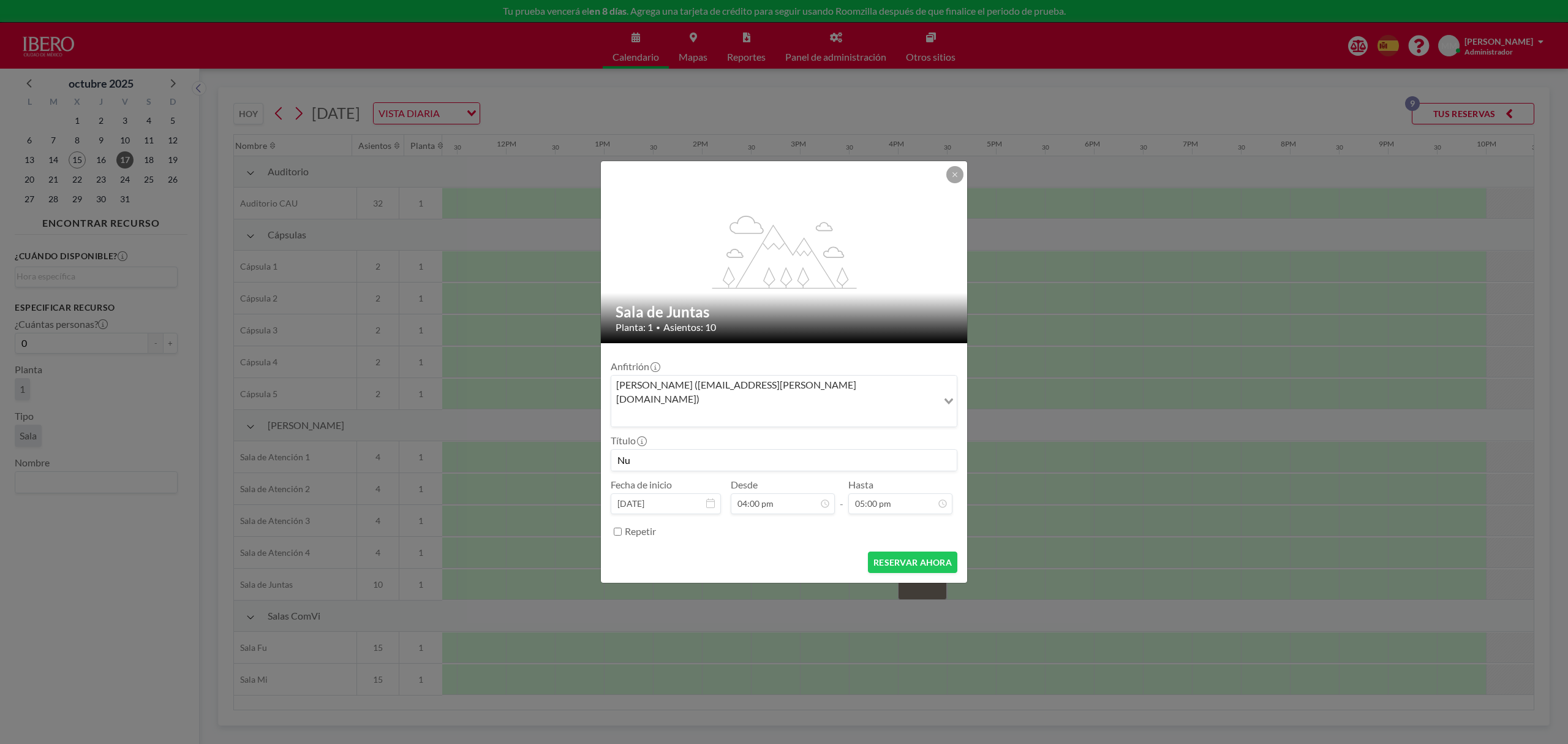
type input "N"
click at [670, 425] on span "15" at bounding box center [666, 434] width 17 height 17
type input "AlePo (Marco) - Nueva ruta de posgrados"
type input "[DATE]"
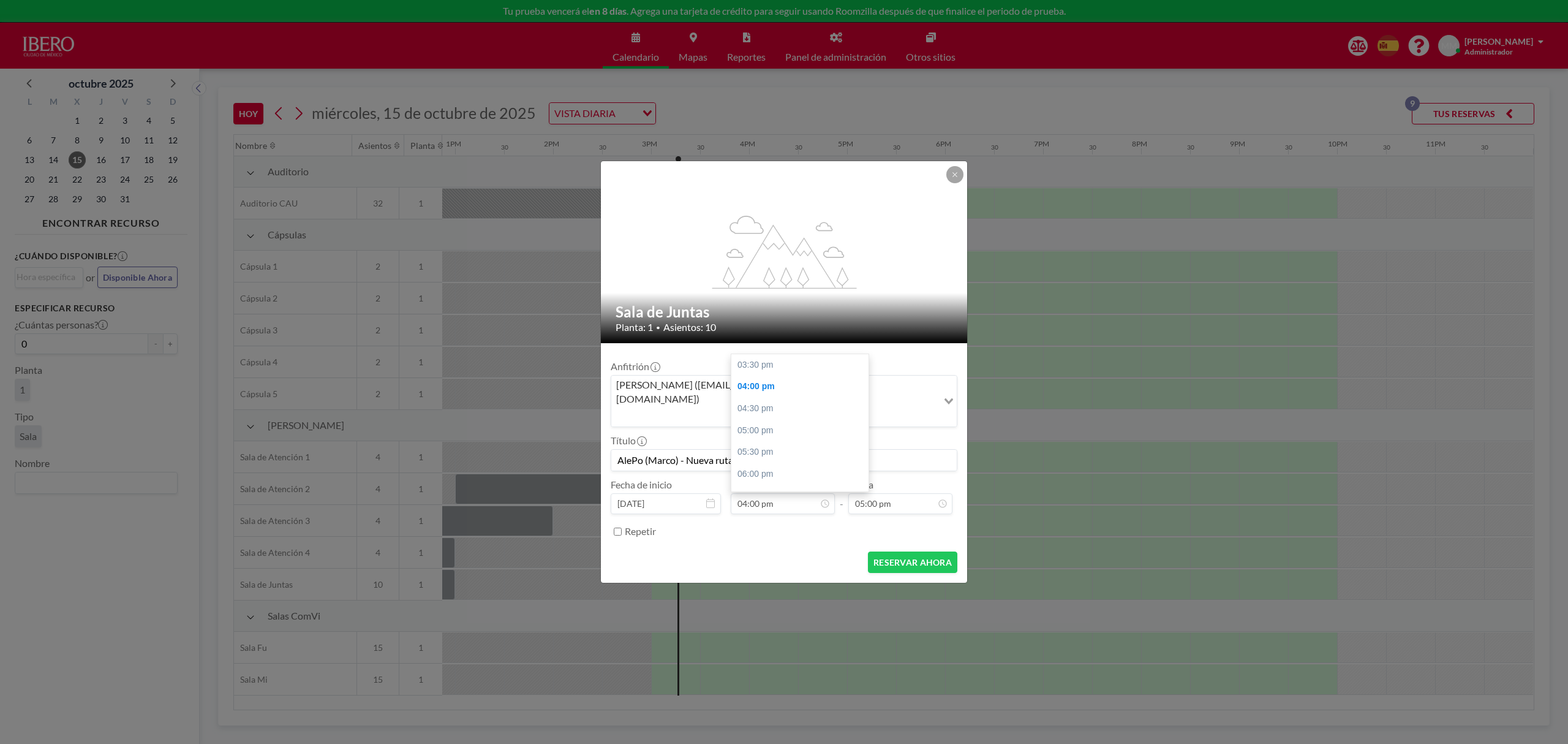
scroll to position [22, 0]
drag, startPoint x: 810, startPoint y: 183, endPoint x: 1211, endPoint y: 291, distance: 415.3
click at [1211, 291] on div "flex-grow: 1.2; Sala de Juntas Planta: 1 • Asientos: 10 Anfitrión [PERSON_NAME]…" at bounding box center [784, 372] width 1568 height 744
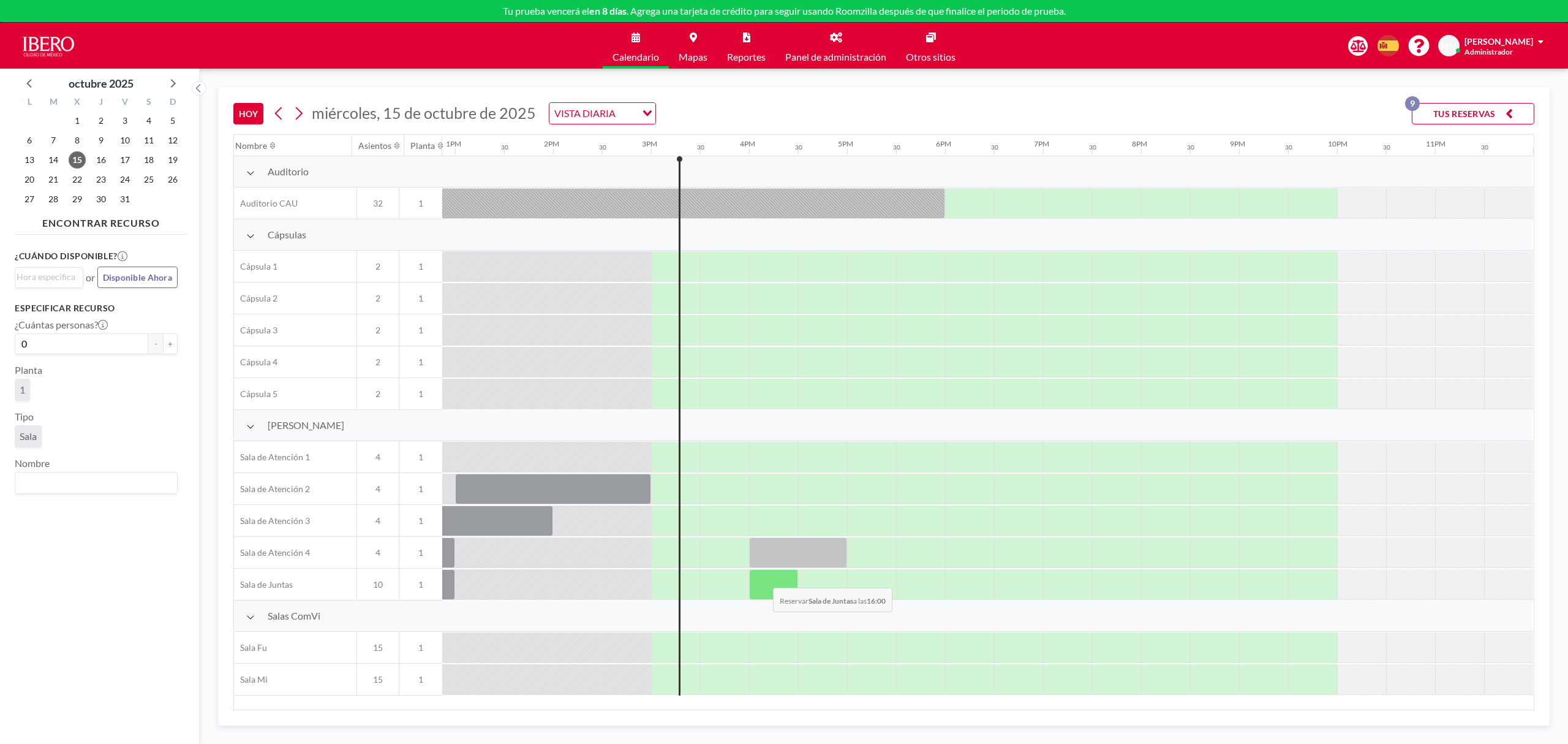
click at [763, 580] on div at bounding box center [774, 584] width 49 height 31
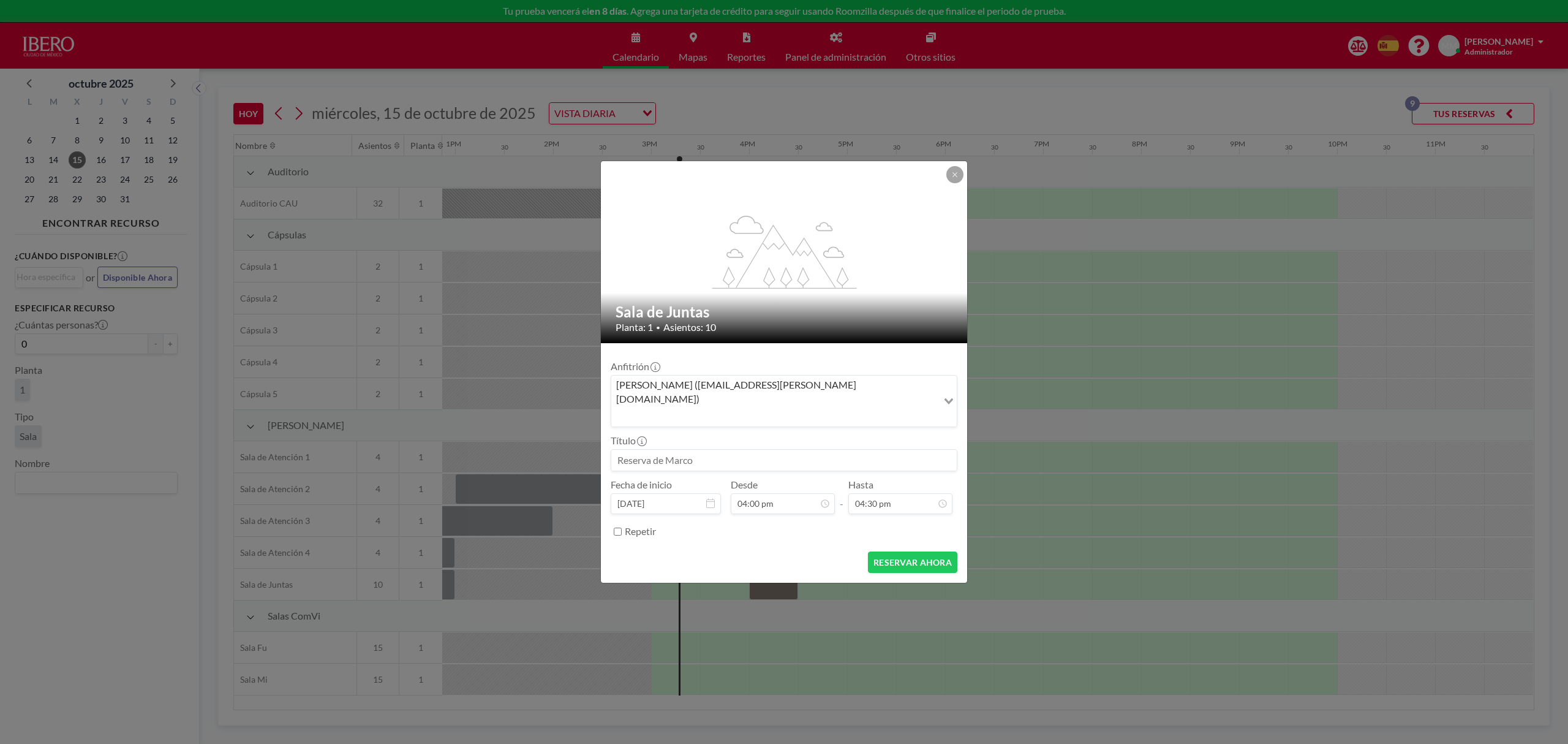
click at [809, 452] on input at bounding box center [784, 460] width 345 height 21
type input "AlePo (Marco) - Nueva ruta de posgrados"
click at [903, 493] on input "04:30 pm" at bounding box center [900, 503] width 104 height 21
click at [869, 376] on div "05:00 pm" at bounding box center [886, 387] width 145 height 22
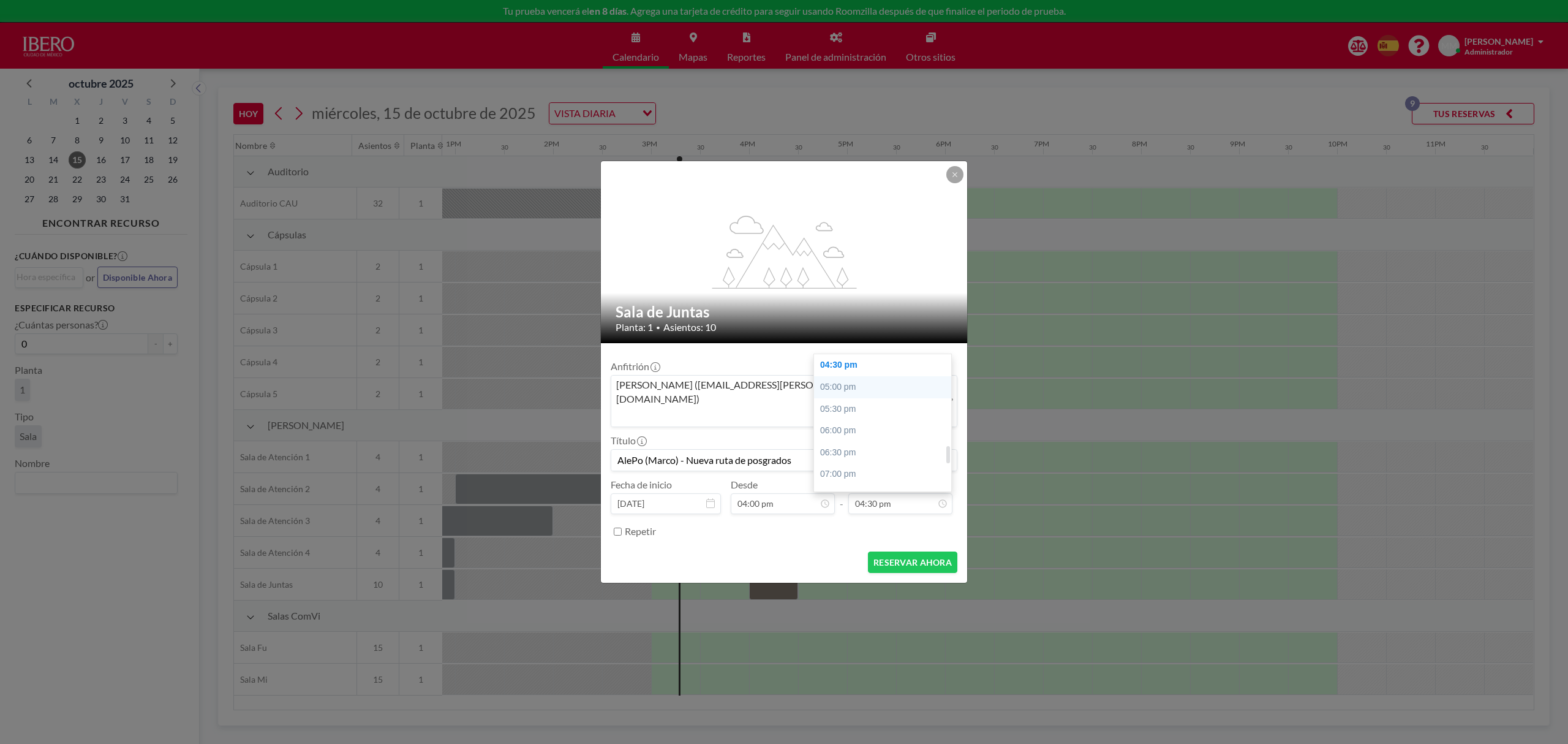
type input "05:00 pm"
click at [926, 552] on button "RESERVAR AHORA" at bounding box center [913, 561] width 89 height 21
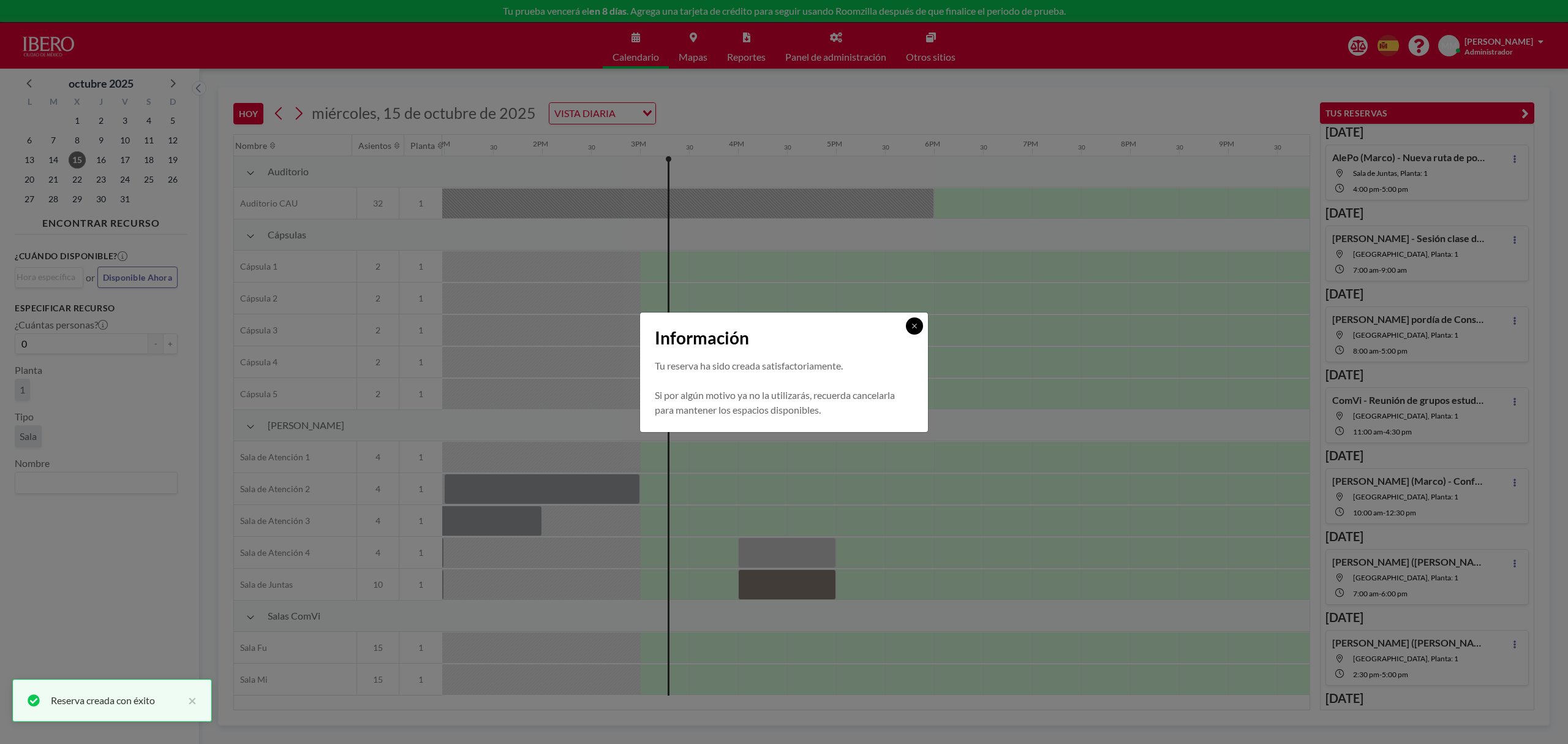
click at [914, 330] on button at bounding box center [915, 326] width 17 height 17
